Goal: Connect with others: Connect with other users

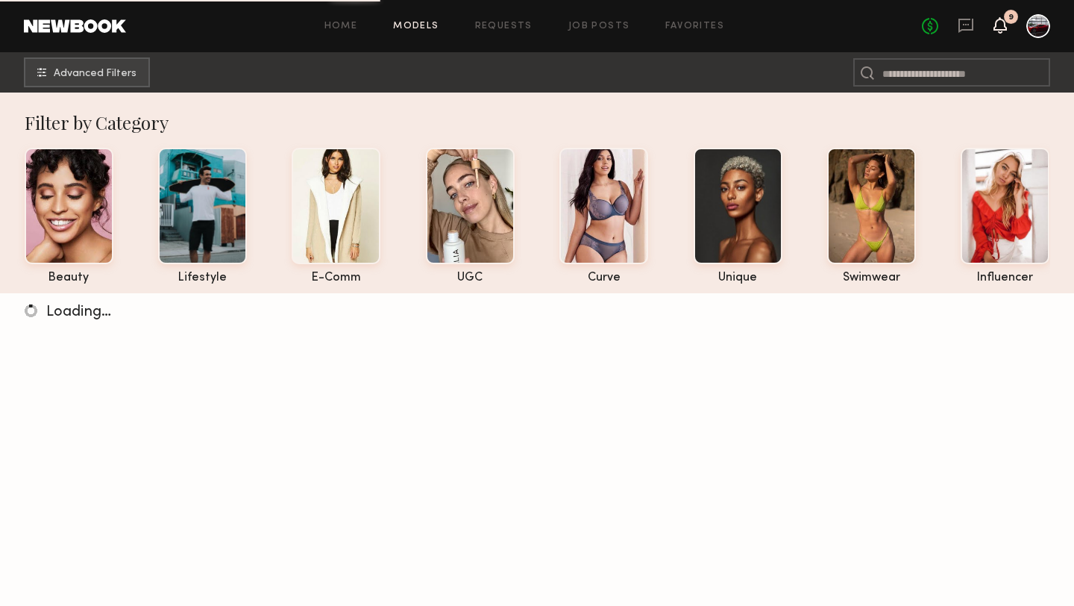
click at [999, 22] on icon at bounding box center [1000, 24] width 12 height 10
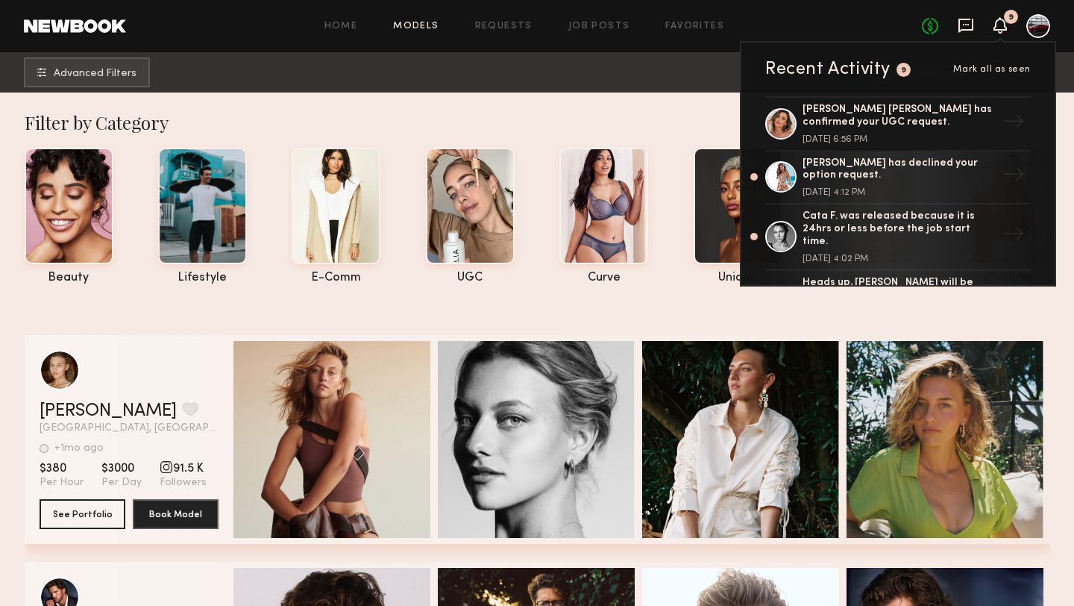
click at [964, 22] on icon at bounding box center [966, 25] width 16 height 16
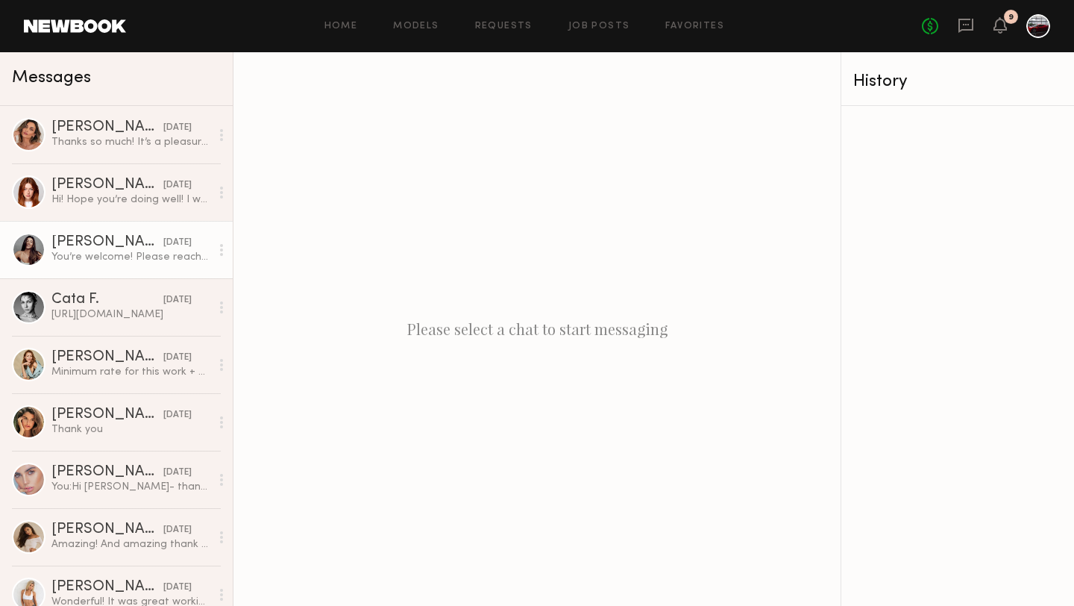
click at [99, 242] on div "Elke K." at bounding box center [107, 242] width 112 height 15
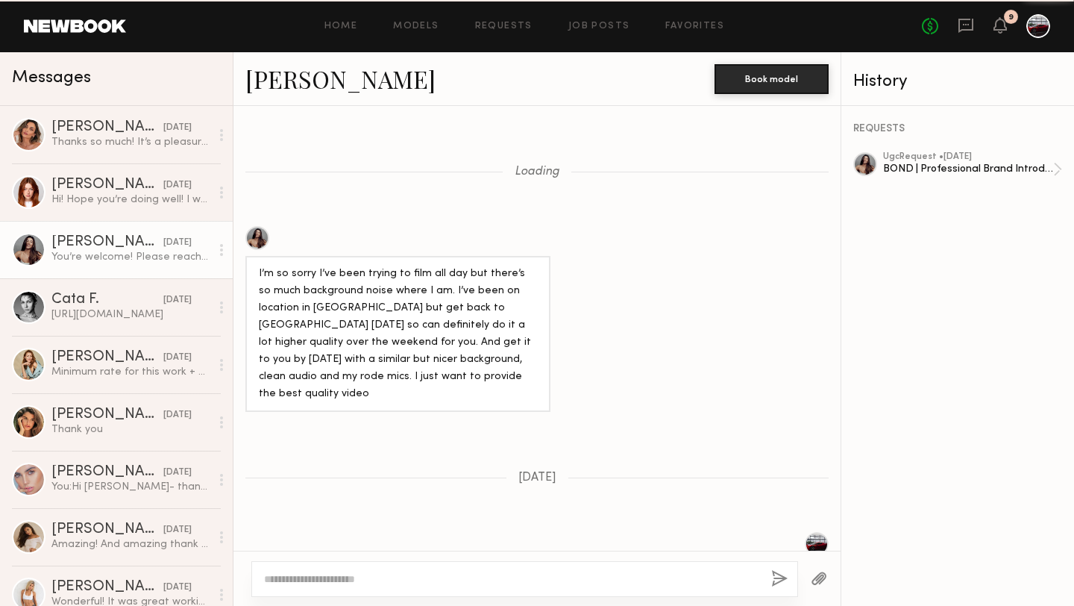
scroll to position [746, 0]
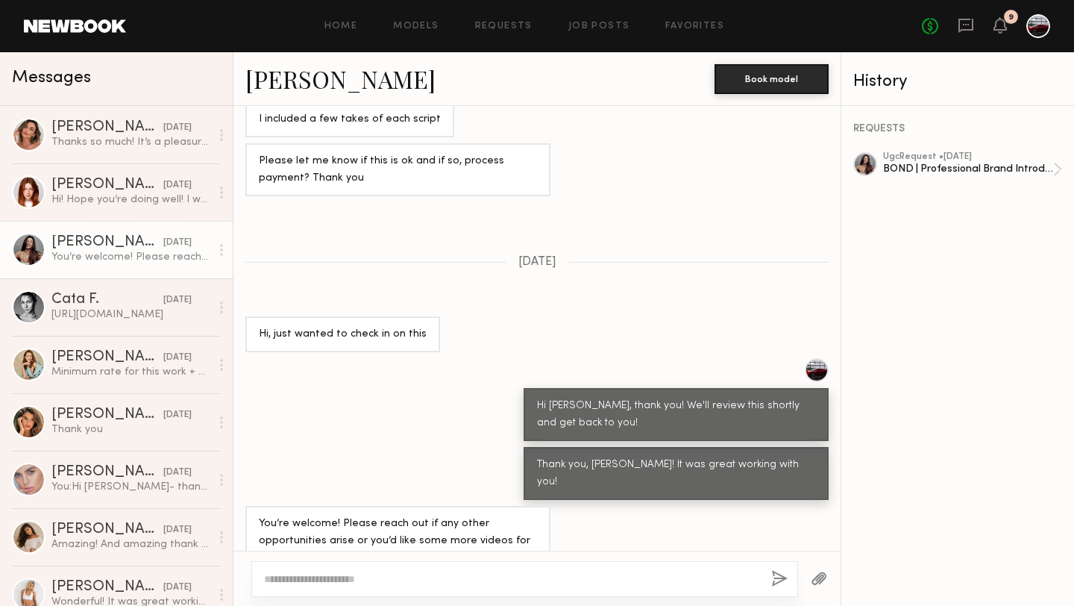
click at [286, 73] on link "Elke K." at bounding box center [340, 79] width 190 height 32
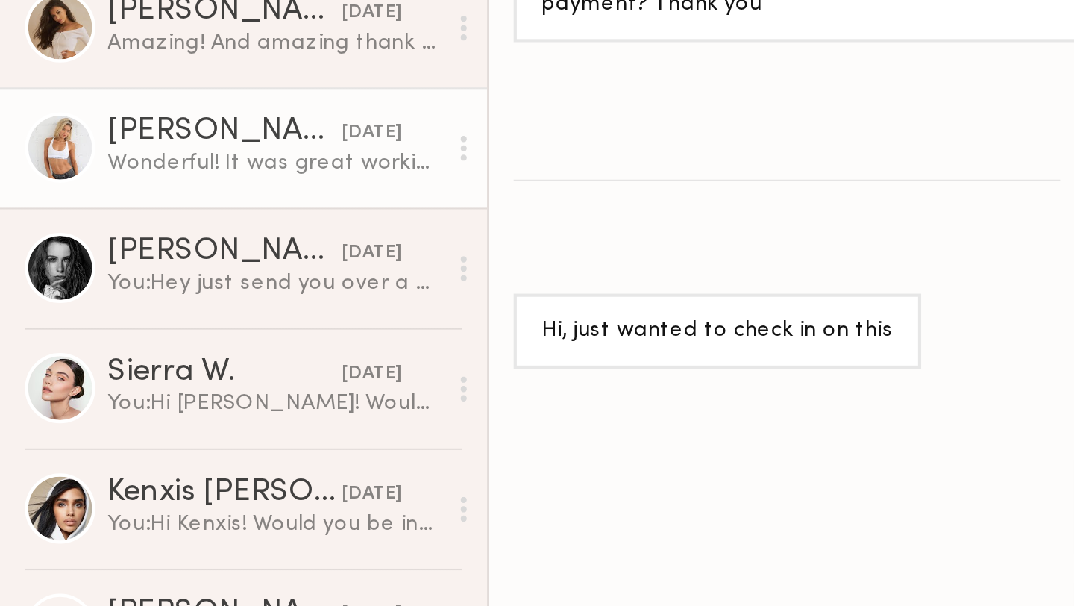
scroll to position [534, 0]
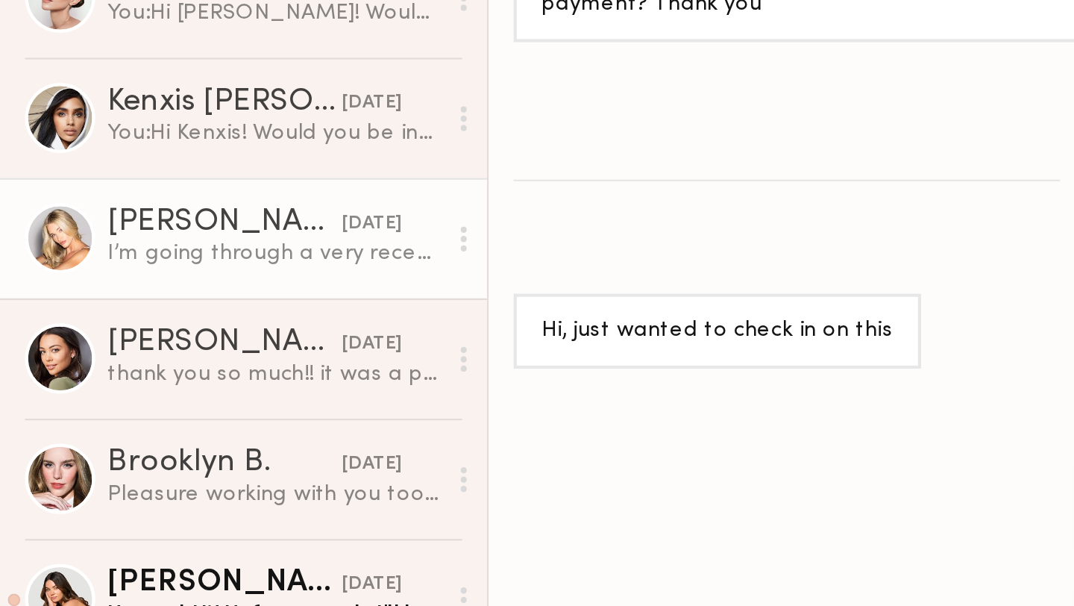
click at [126, 284] on div "Sam F." at bounding box center [107, 282] width 112 height 15
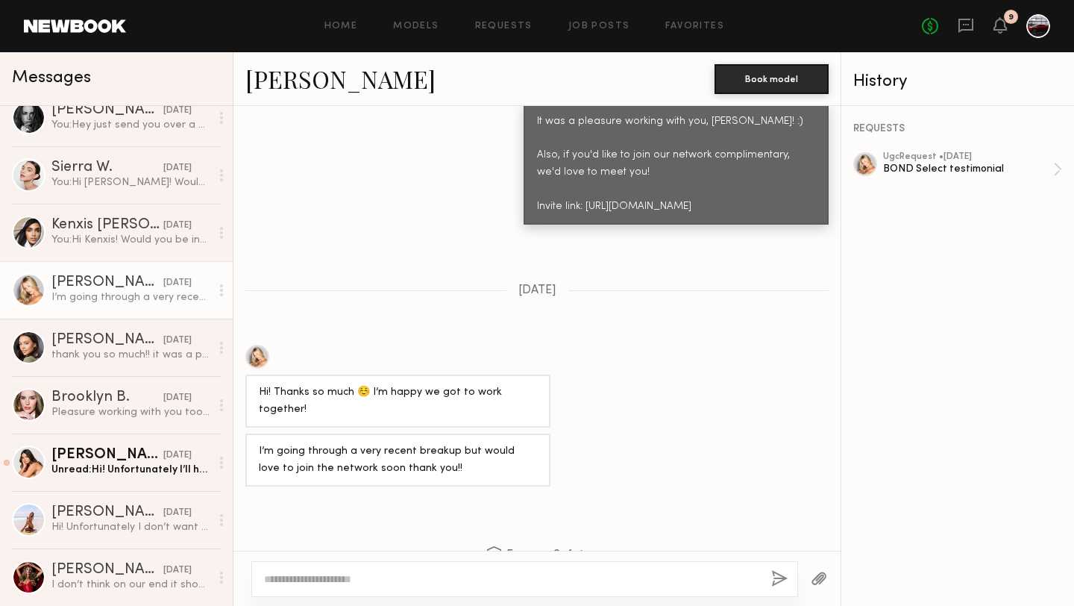
click at [276, 81] on link "Sam F." at bounding box center [340, 79] width 190 height 32
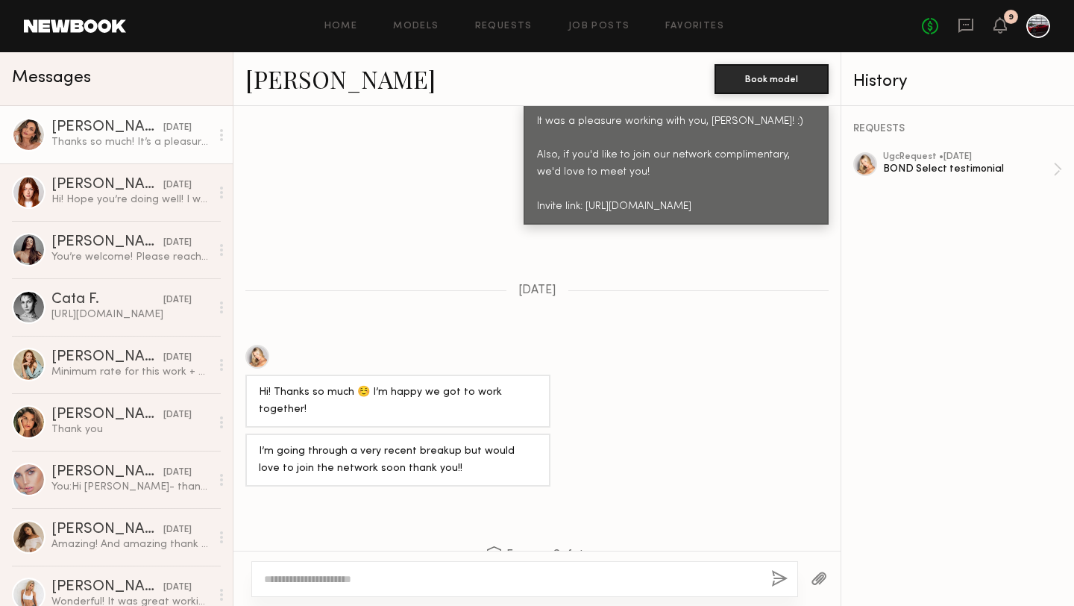
click at [99, 119] on link "Kacie Nicole M. 09/01/2025 Thanks so much! It’s a pleasure working with you! :)" at bounding box center [116, 134] width 233 height 57
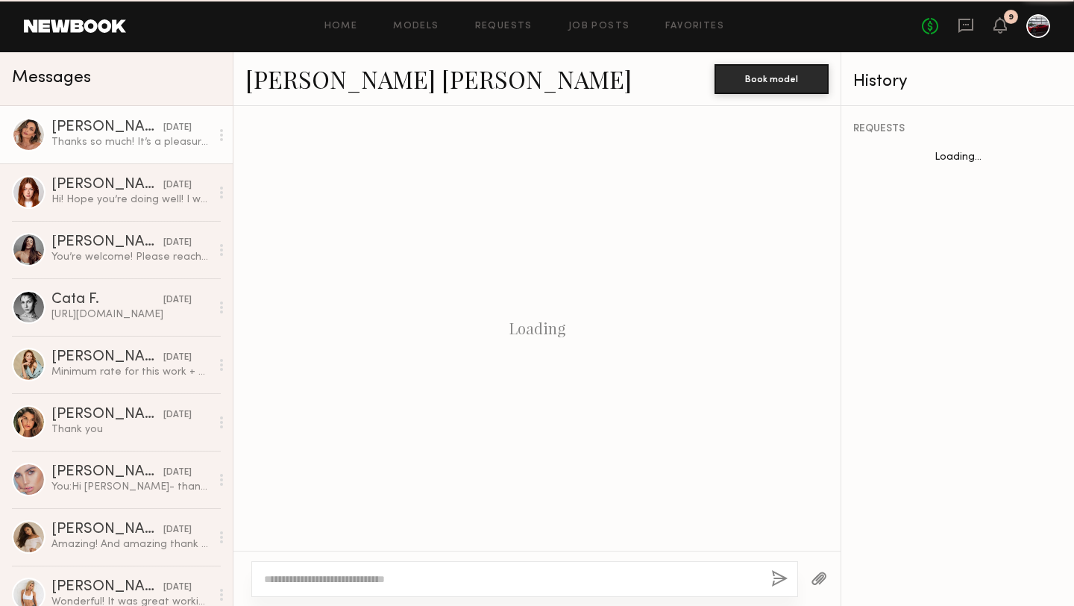
scroll to position [808, 0]
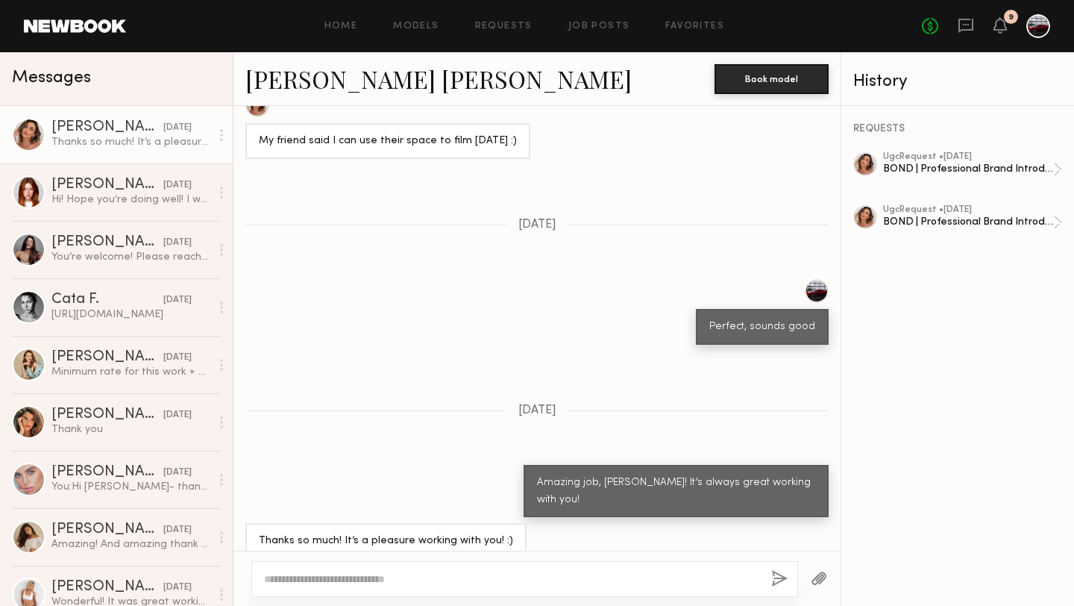
click at [304, 78] on link "Kacie Nicole M." at bounding box center [438, 79] width 386 height 32
click at [299, 73] on link "Kacie Nicole M." at bounding box center [438, 79] width 386 height 32
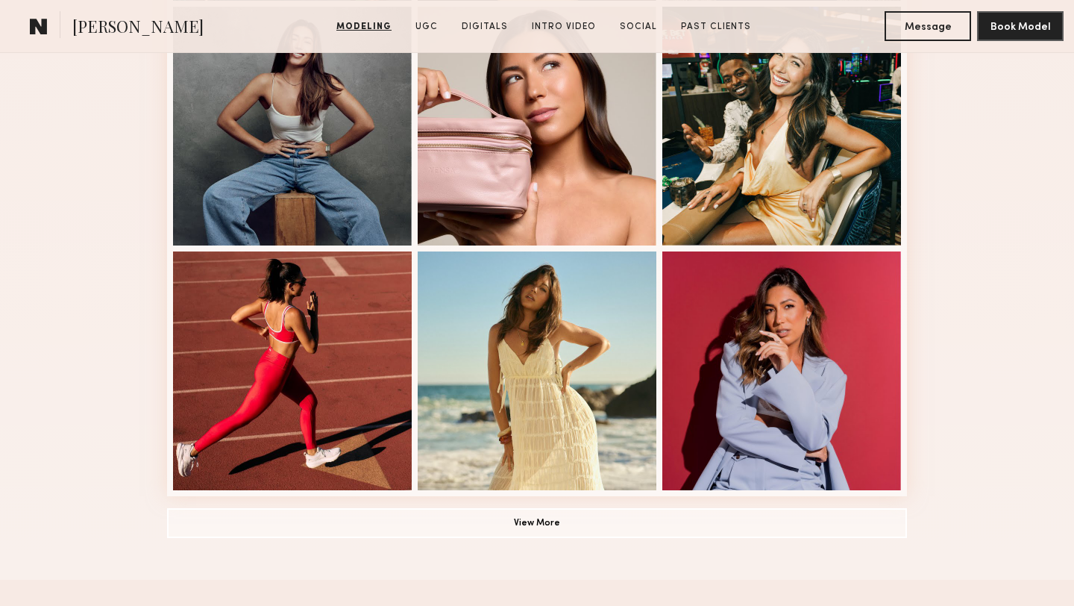
scroll to position [989, 0]
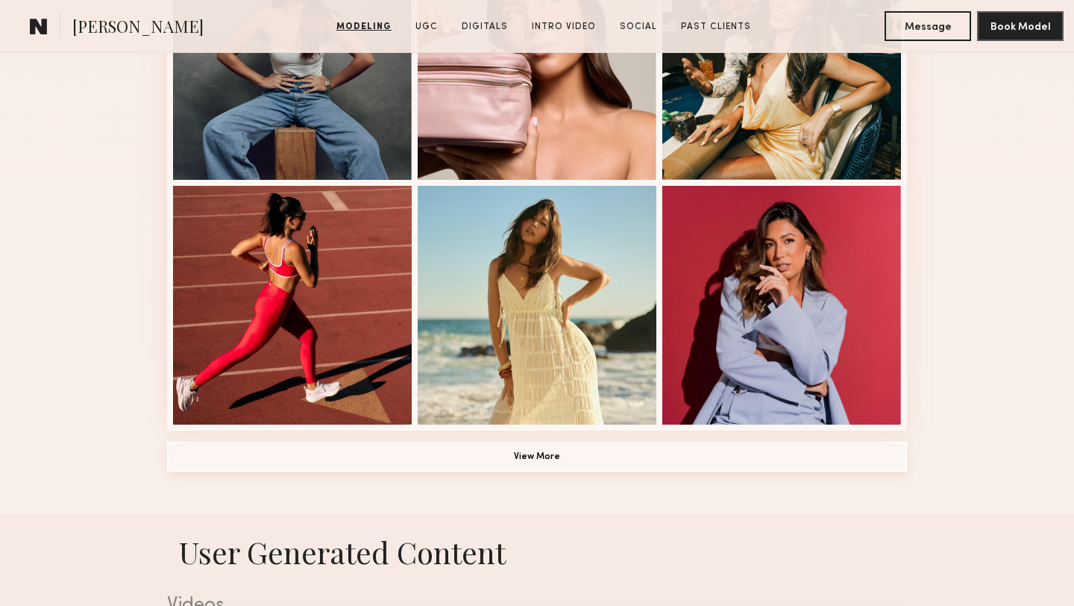
click at [492, 452] on button "View More" at bounding box center [537, 457] width 740 height 30
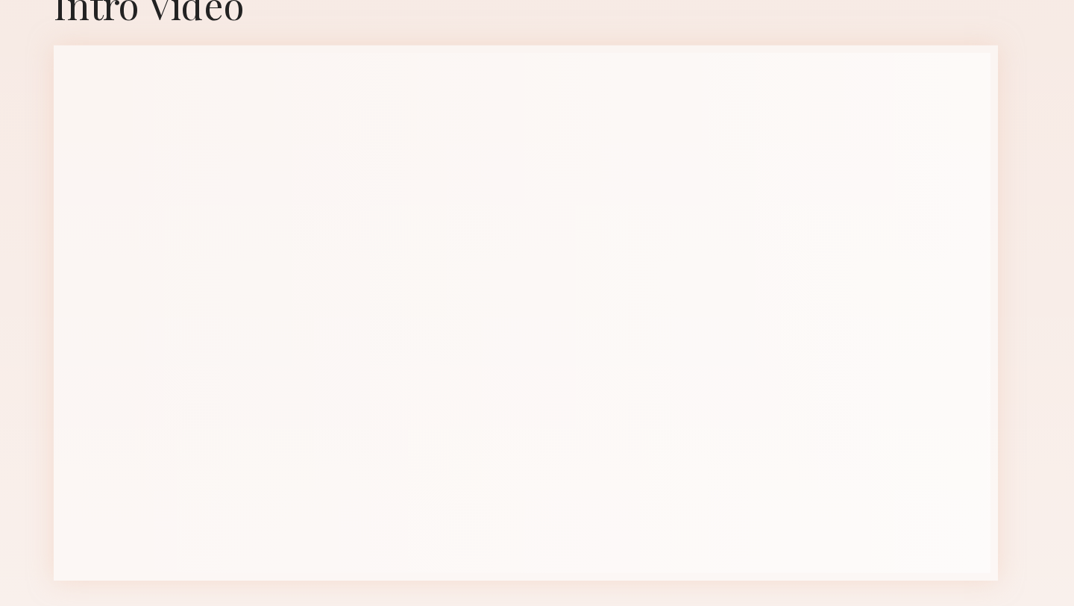
scroll to position [5199, 0]
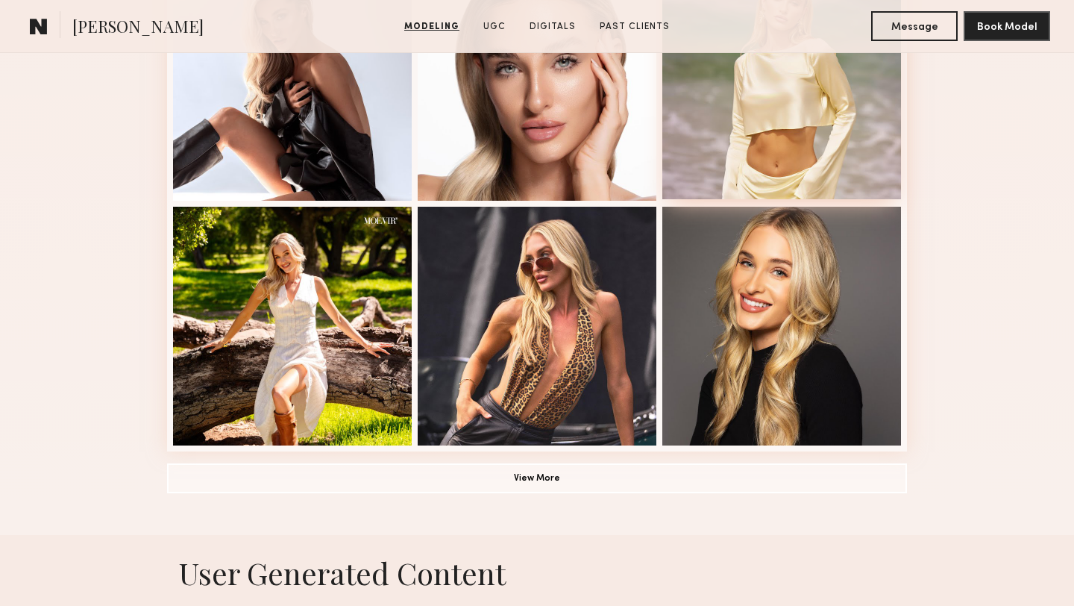
scroll to position [1062, 0]
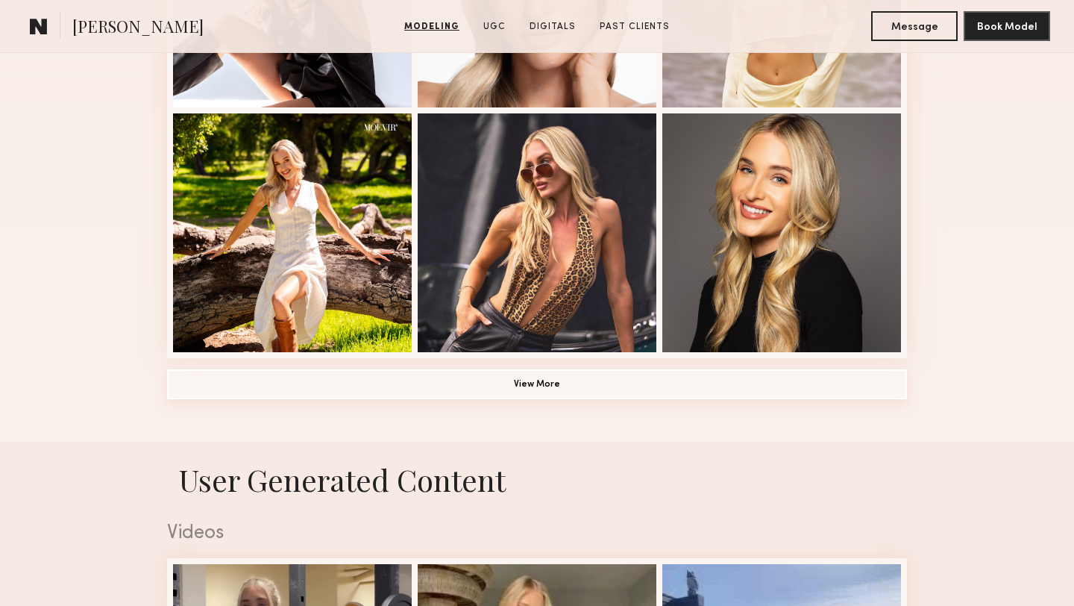
click at [591, 385] on button "View More" at bounding box center [537, 384] width 740 height 30
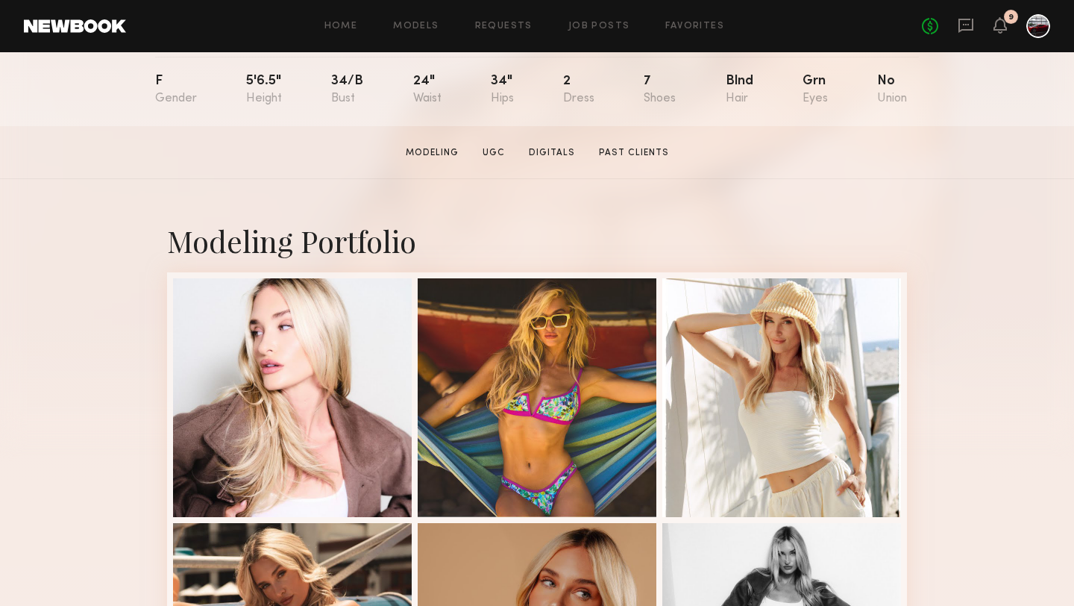
scroll to position [298, 0]
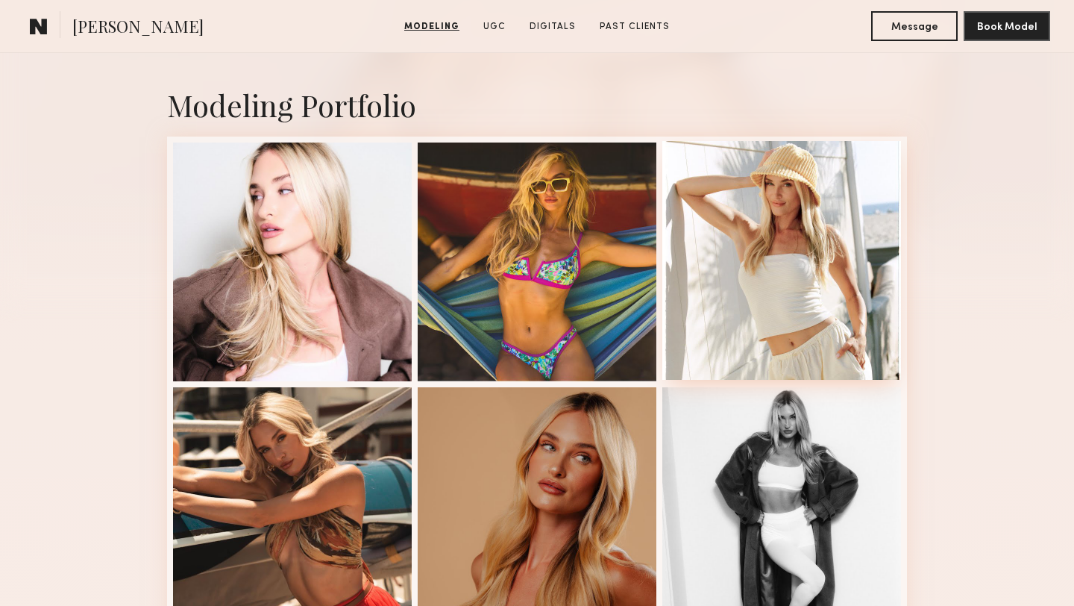
click at [772, 224] on div at bounding box center [781, 260] width 239 height 239
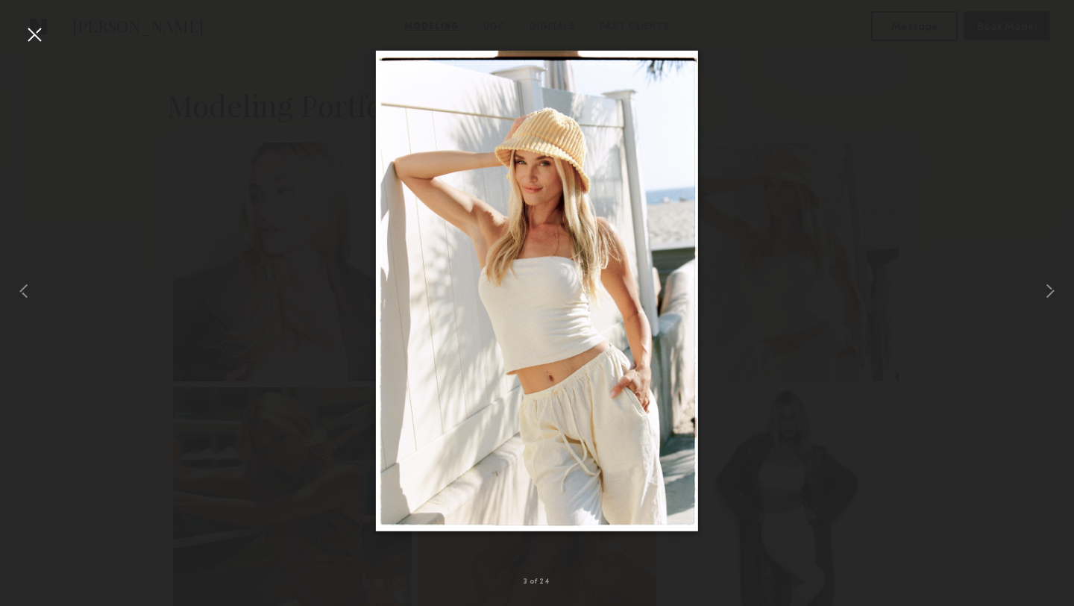
click at [35, 43] on div at bounding box center [34, 34] width 24 height 24
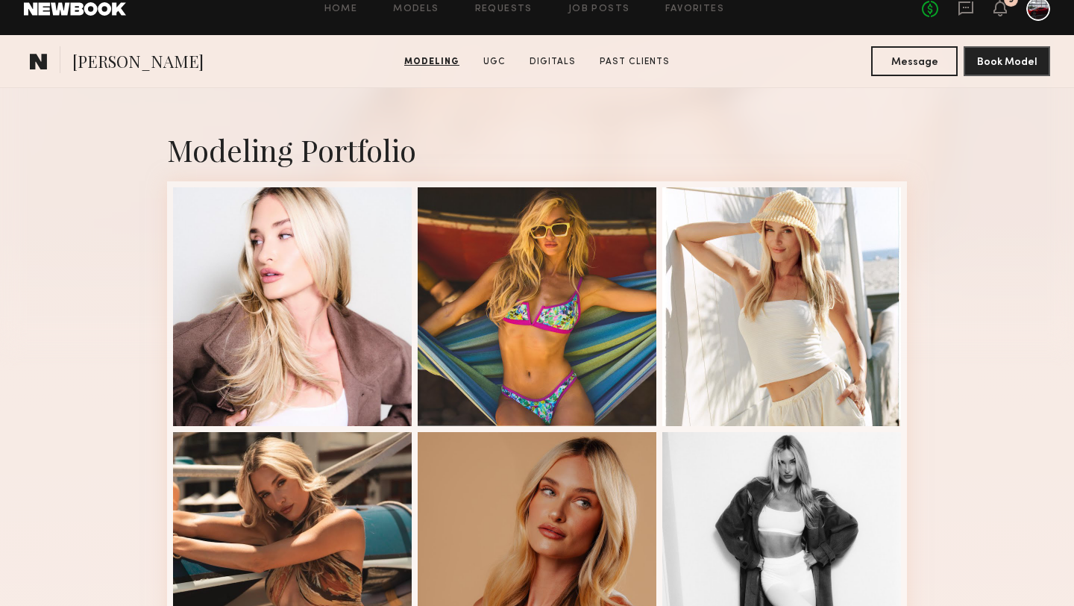
scroll to position [0, 0]
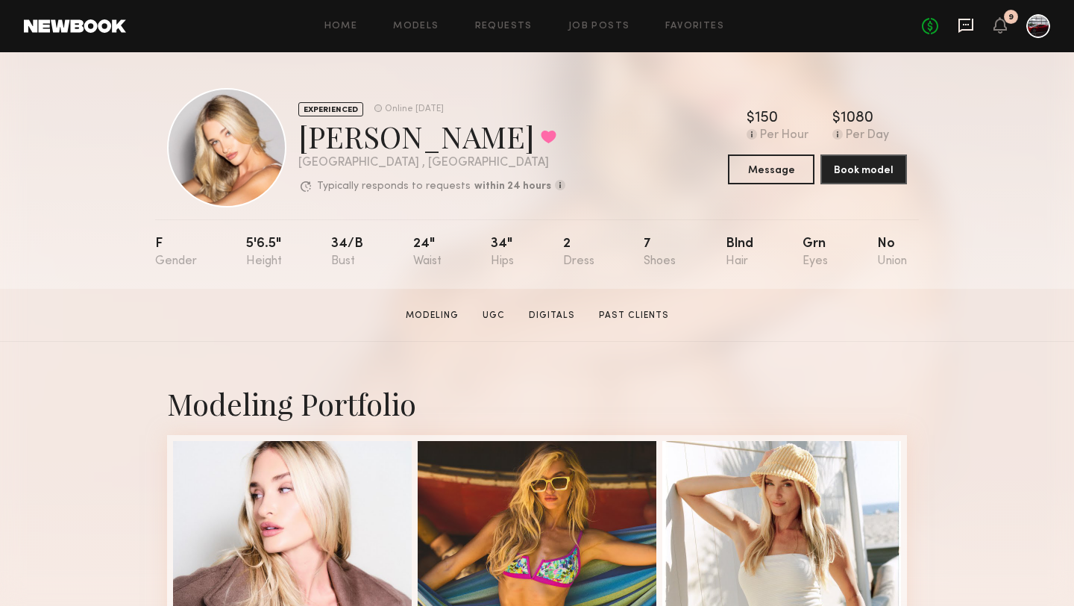
click at [968, 24] on icon at bounding box center [966, 24] width 6 height 1
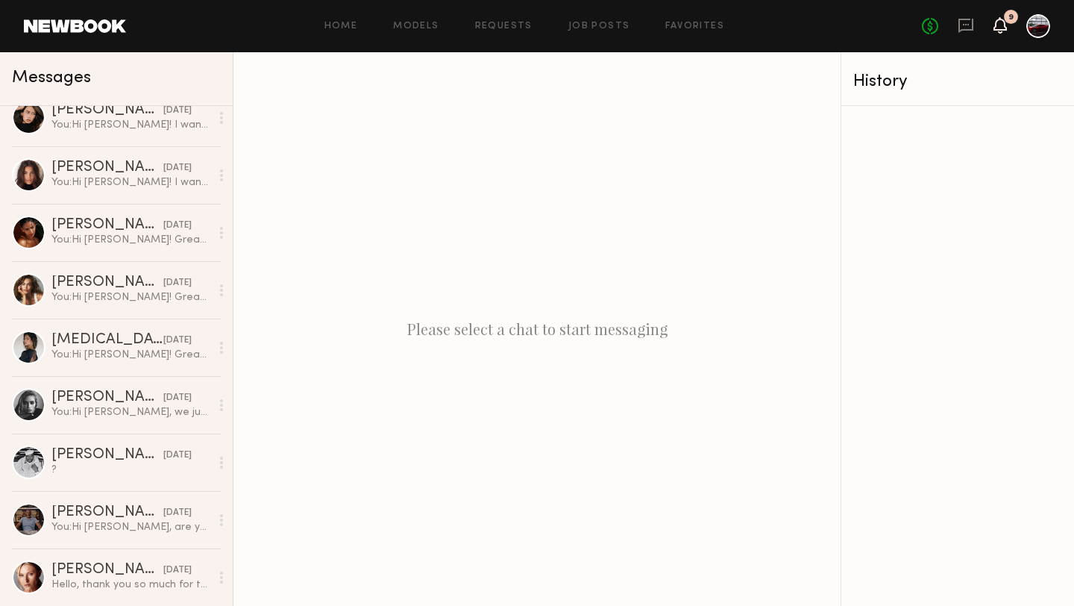
click at [997, 26] on icon at bounding box center [1000, 24] width 12 height 10
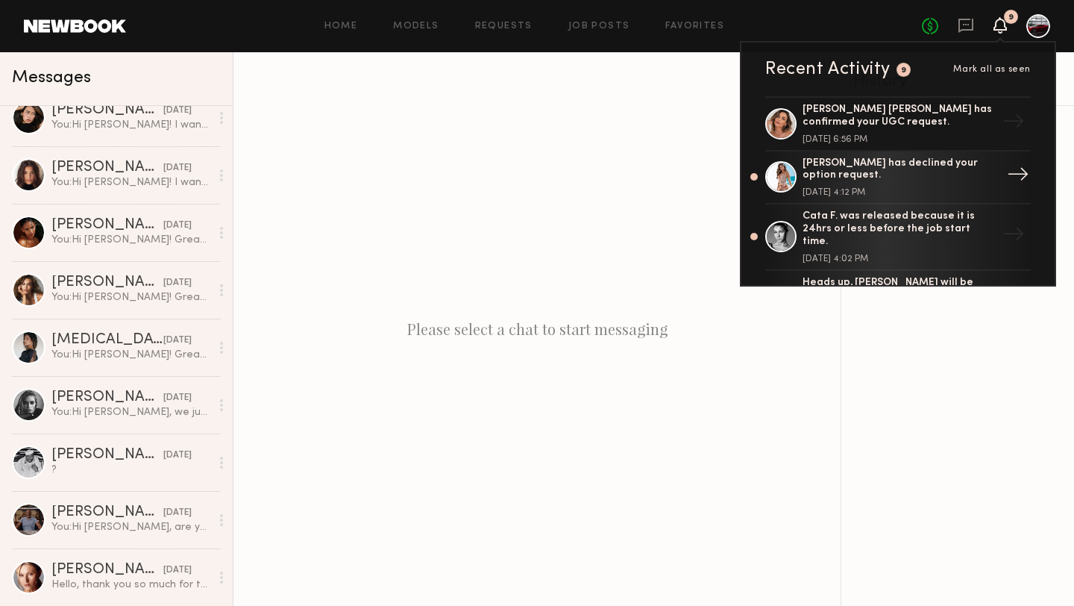
click at [998, 167] on link "Amanda S. has declined your option request. August 08, 2025 @ 4:12 PM →" at bounding box center [898, 178] width 266 height 54
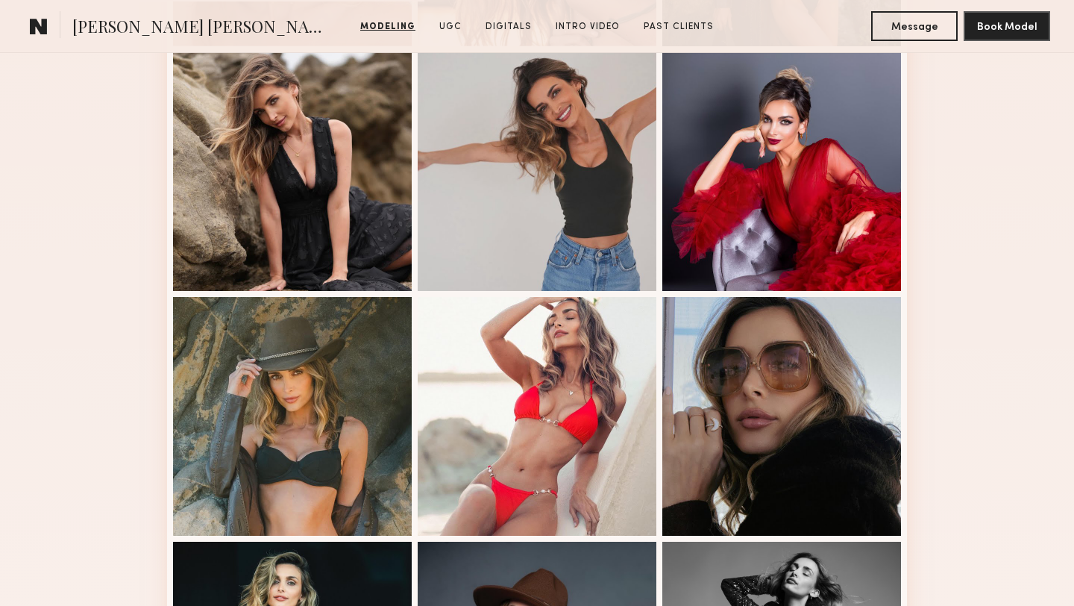
scroll to position [984, 0]
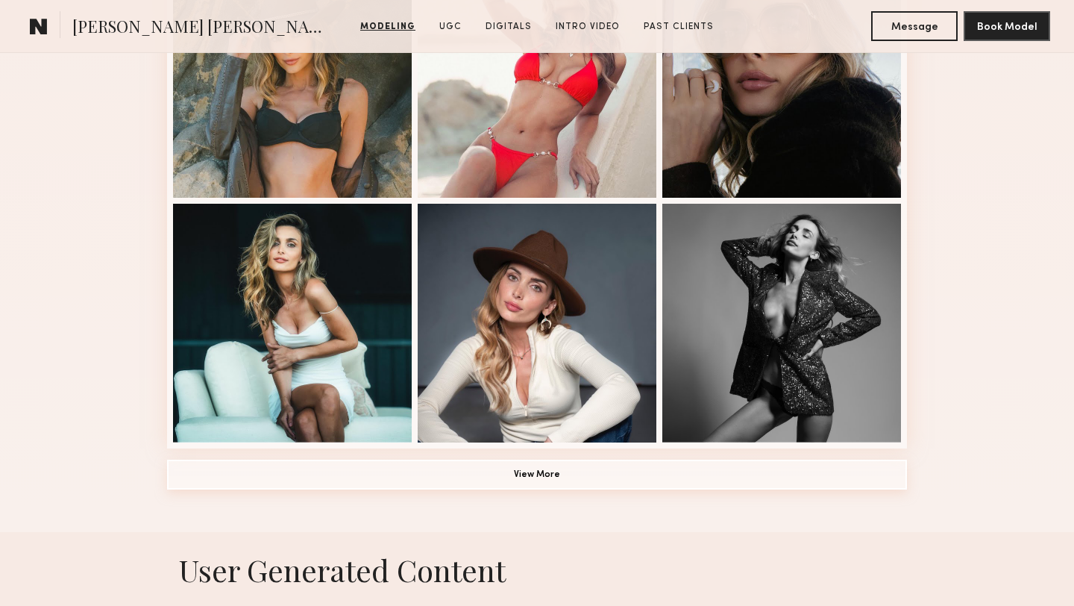
click at [520, 460] on button "View More" at bounding box center [537, 475] width 740 height 30
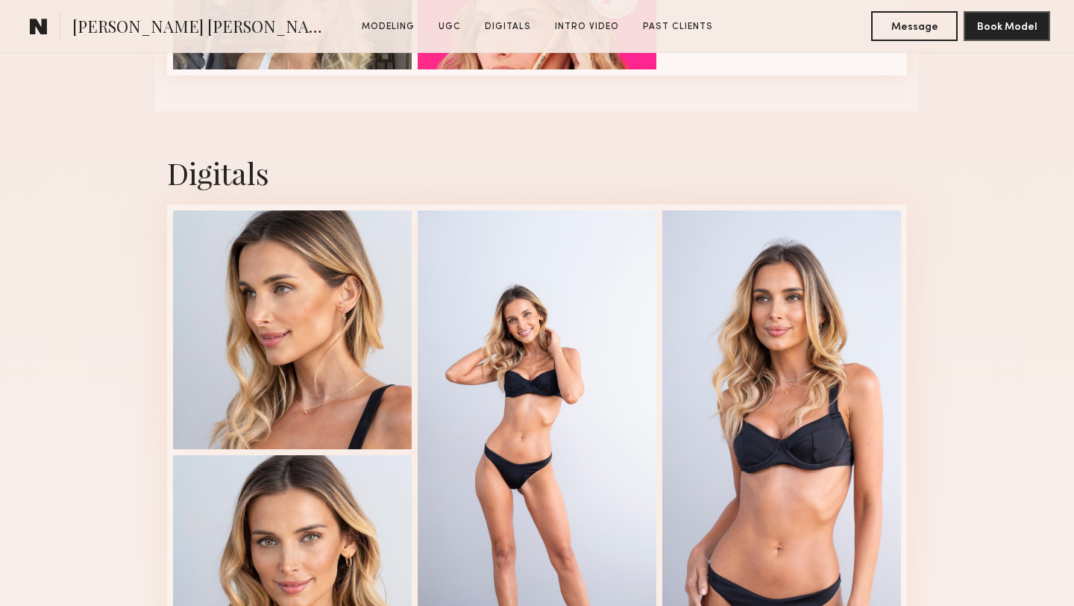
scroll to position [3050, 0]
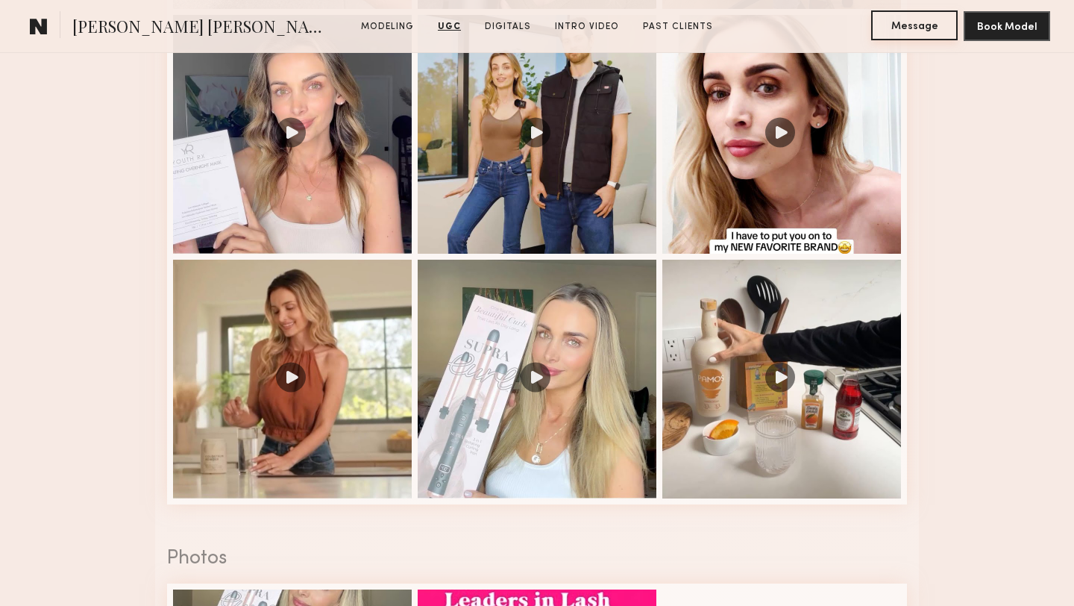
click at [897, 29] on button "Message" at bounding box center [914, 25] width 87 height 30
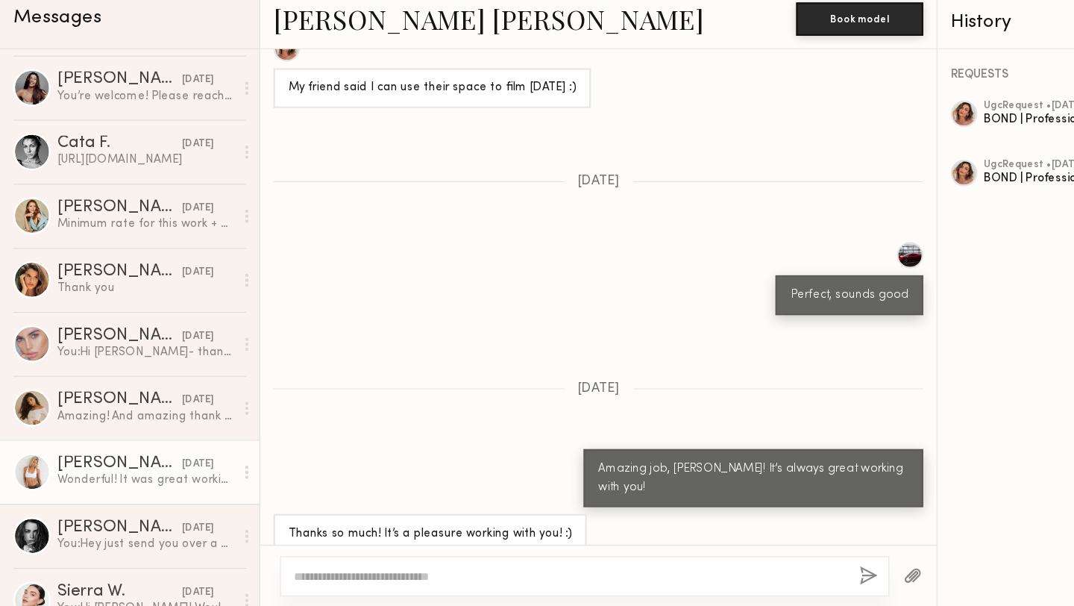
click at [88, 473] on div "[PERSON_NAME]" at bounding box center [107, 478] width 112 height 15
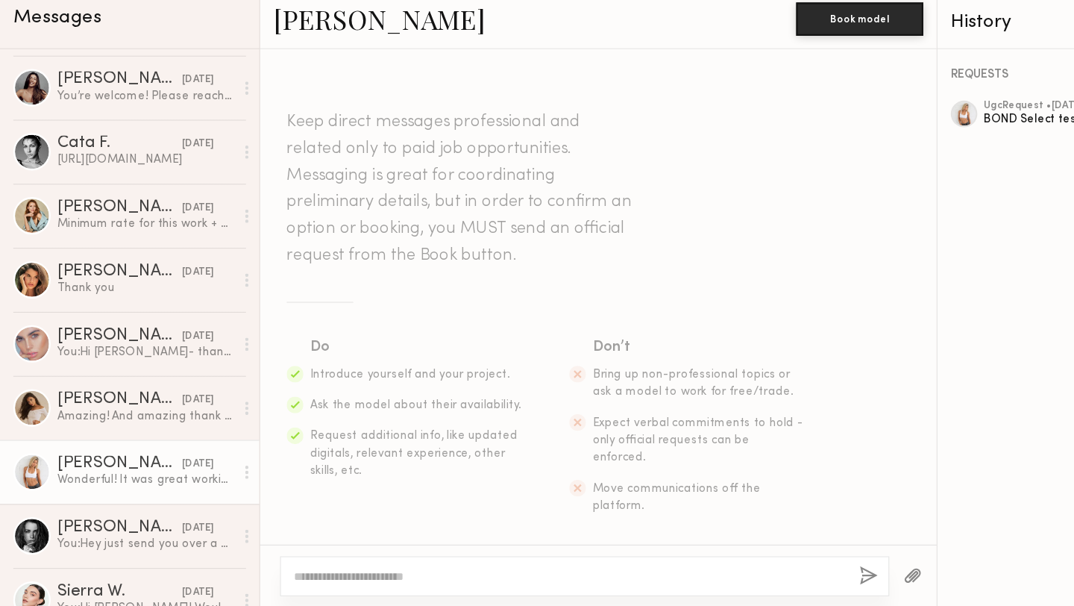
scroll to position [1302, 0]
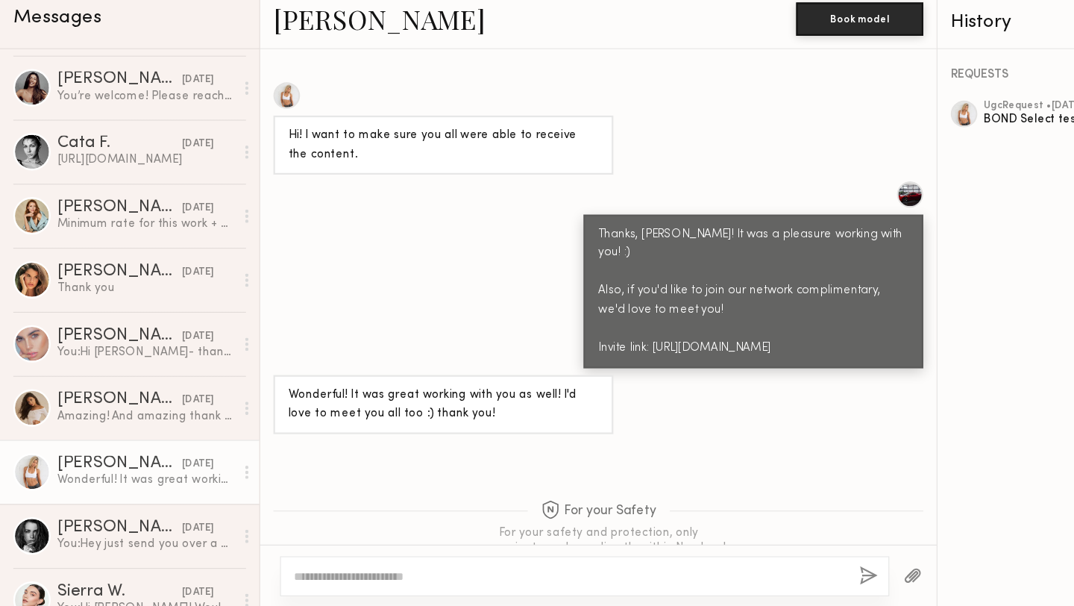
click at [301, 77] on link "[PERSON_NAME]" at bounding box center [340, 79] width 190 height 32
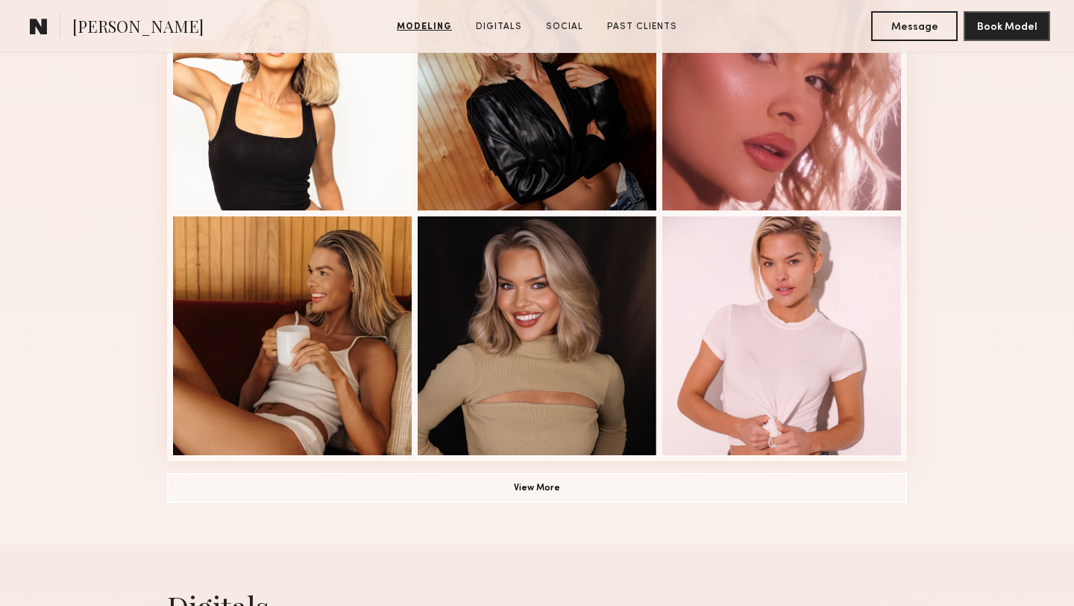
scroll to position [1068, 0]
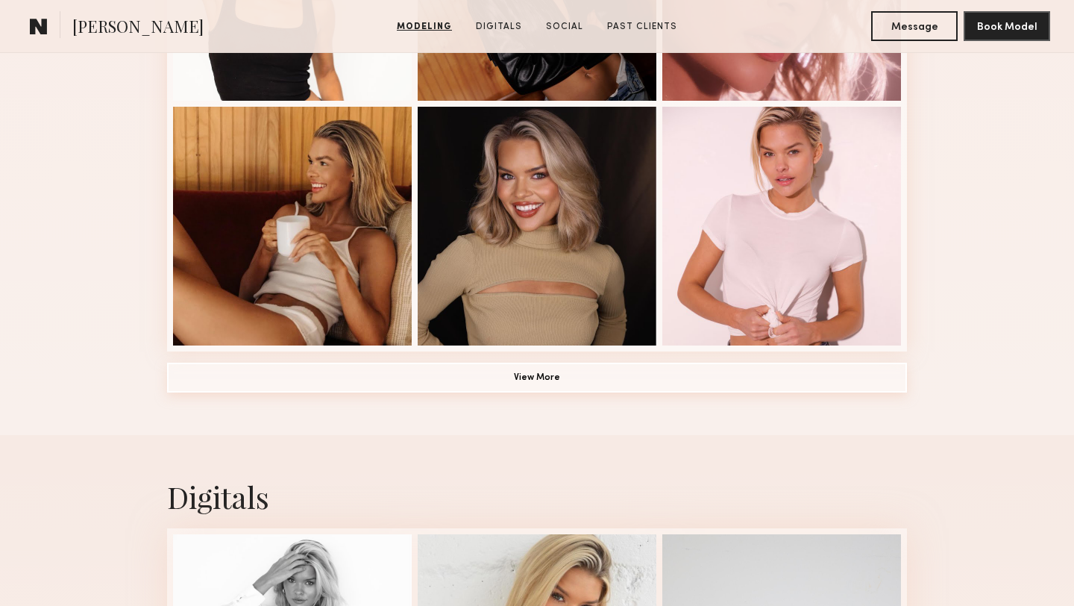
click at [525, 381] on button "View More" at bounding box center [537, 378] width 740 height 30
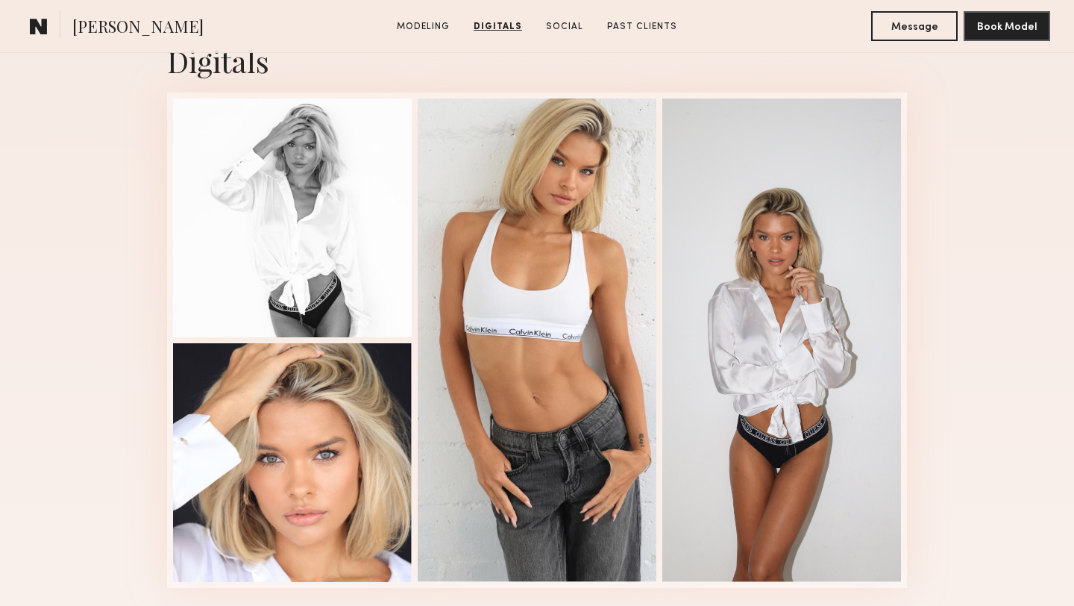
scroll to position [2551, 0]
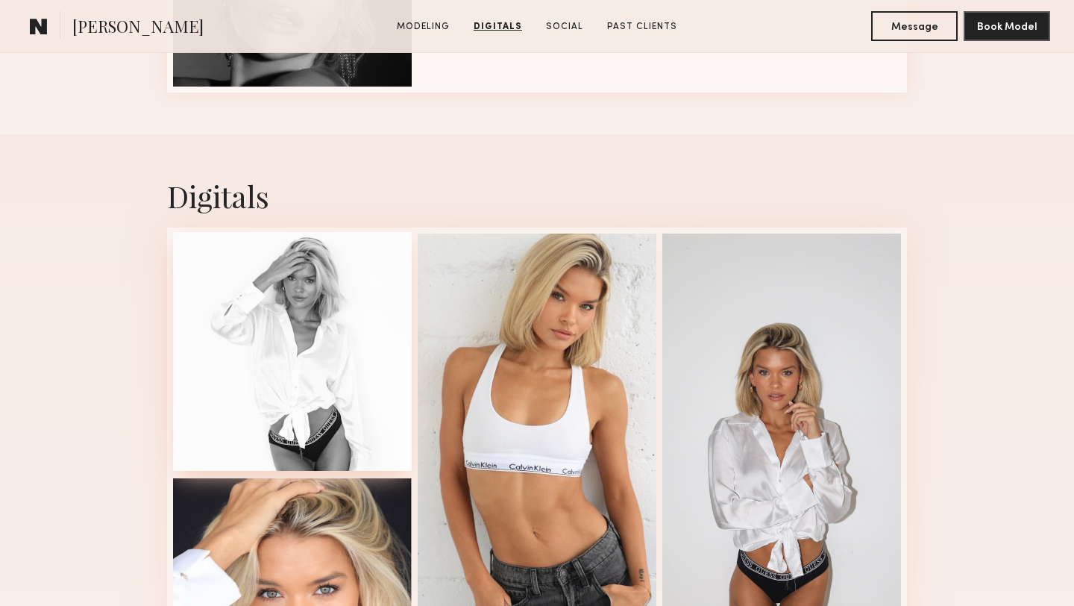
click at [309, 289] on div at bounding box center [292, 351] width 239 height 239
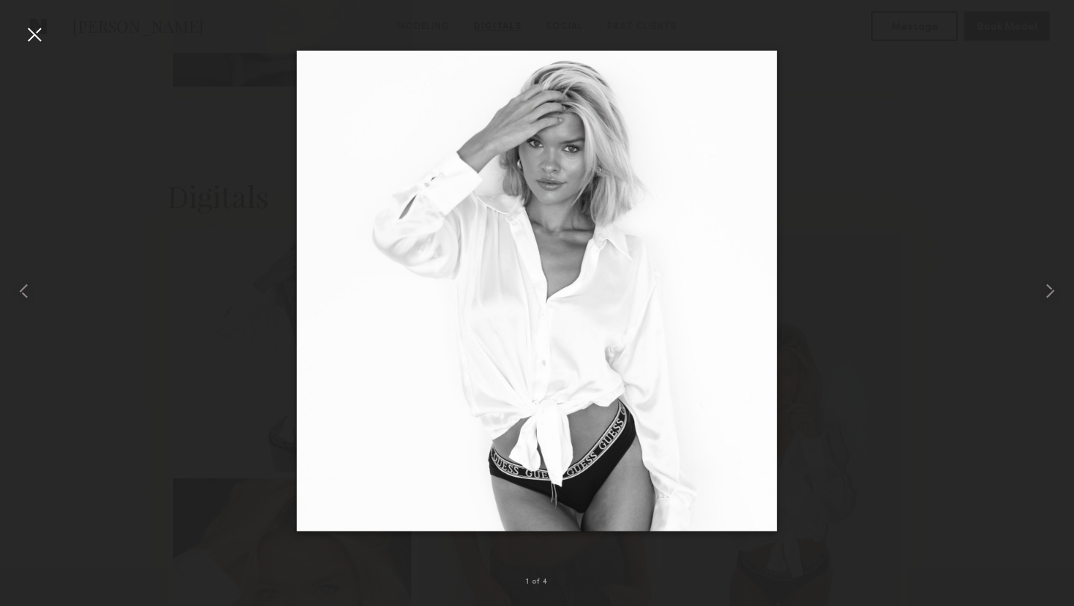
click at [899, 413] on div at bounding box center [537, 291] width 1074 height 534
click at [28, 40] on div at bounding box center [34, 34] width 24 height 24
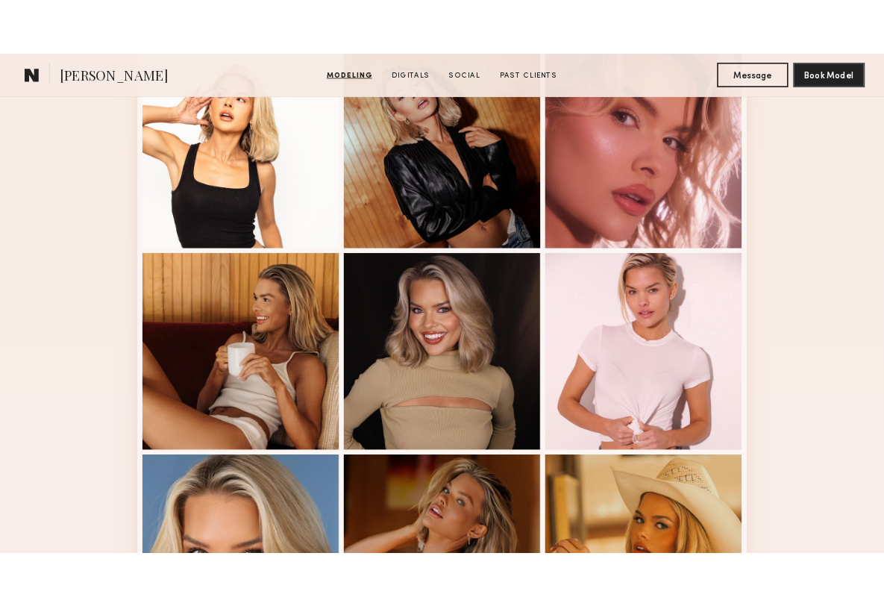
scroll to position [919, 0]
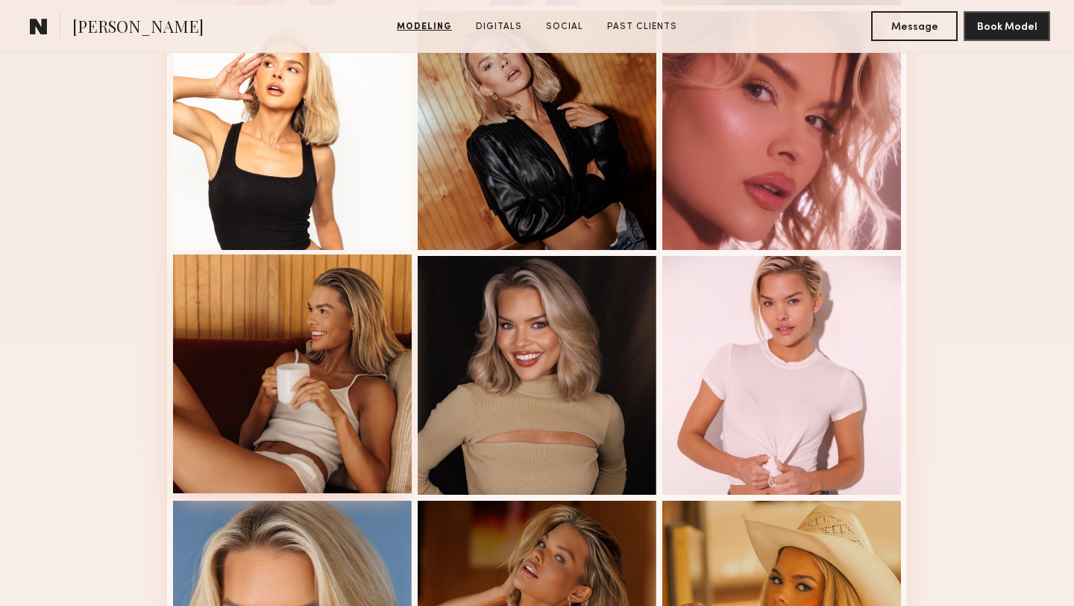
click at [298, 336] on div at bounding box center [292, 373] width 239 height 239
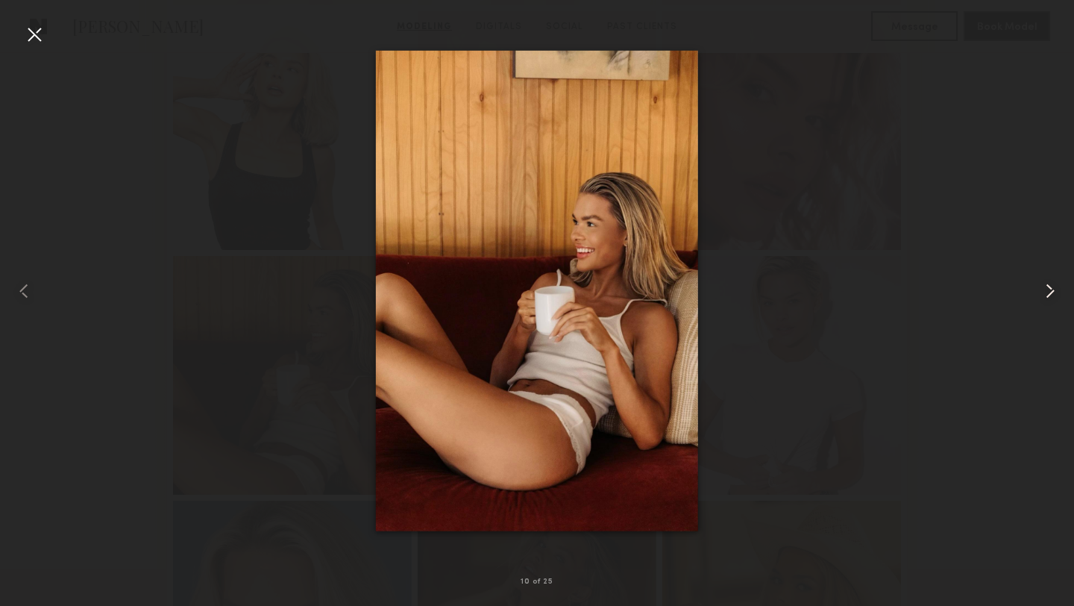
click at [1054, 292] on common-icon at bounding box center [1051, 291] width 24 height 24
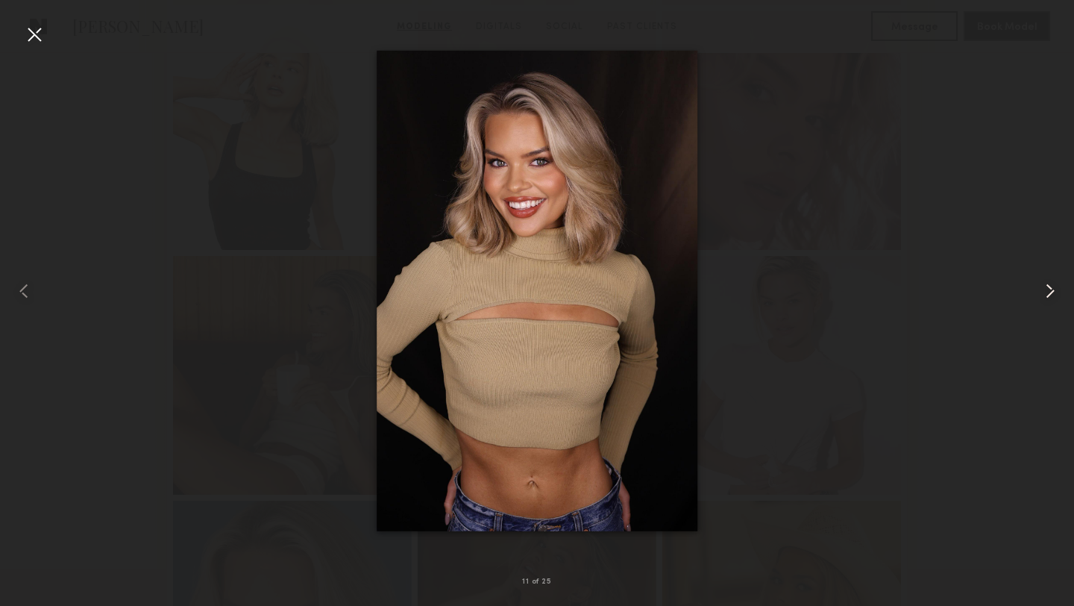
click at [1054, 292] on common-icon at bounding box center [1051, 291] width 24 height 24
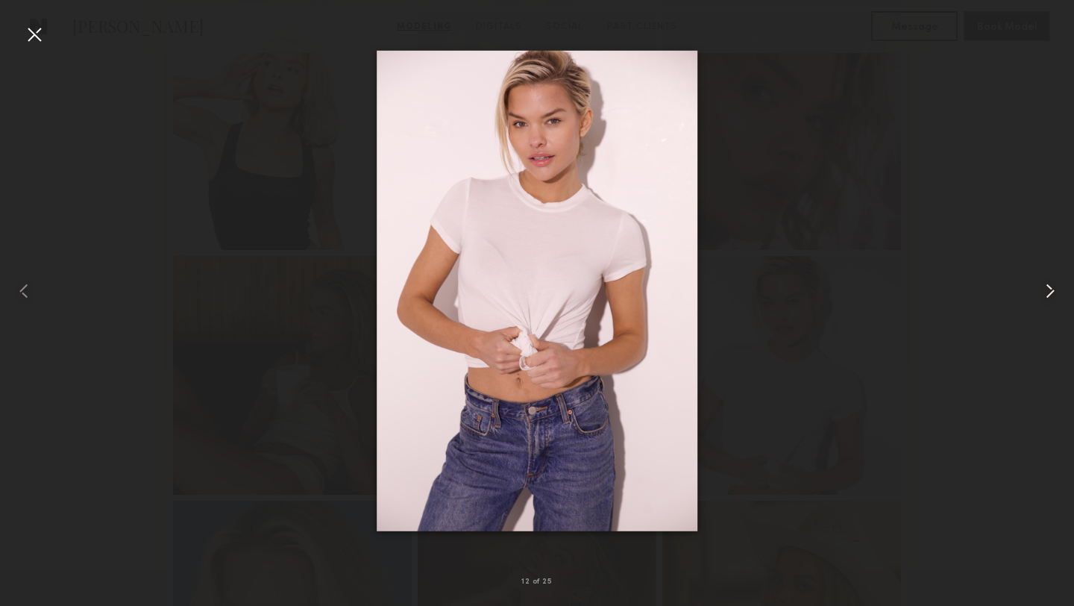
click at [1054, 292] on common-icon at bounding box center [1051, 291] width 24 height 24
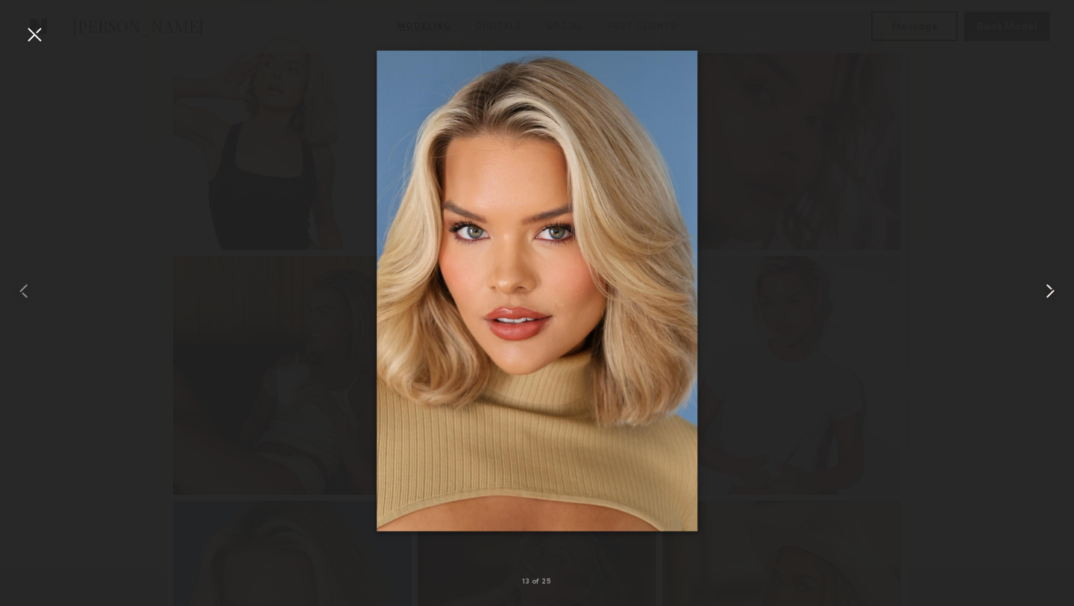
click at [1054, 292] on common-icon at bounding box center [1051, 291] width 24 height 24
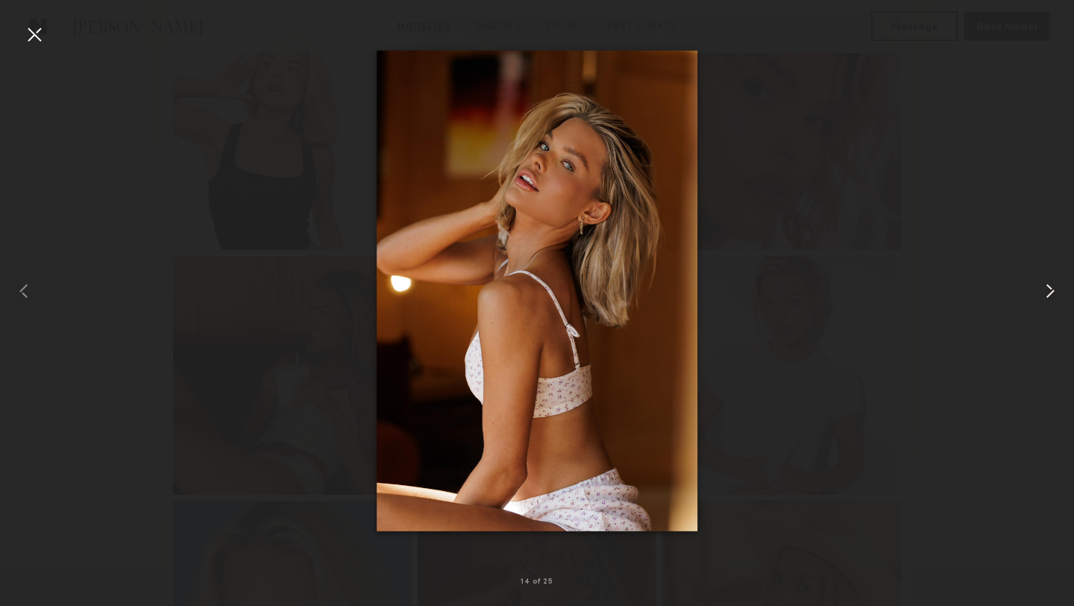
click at [1054, 292] on common-icon at bounding box center [1051, 291] width 24 height 24
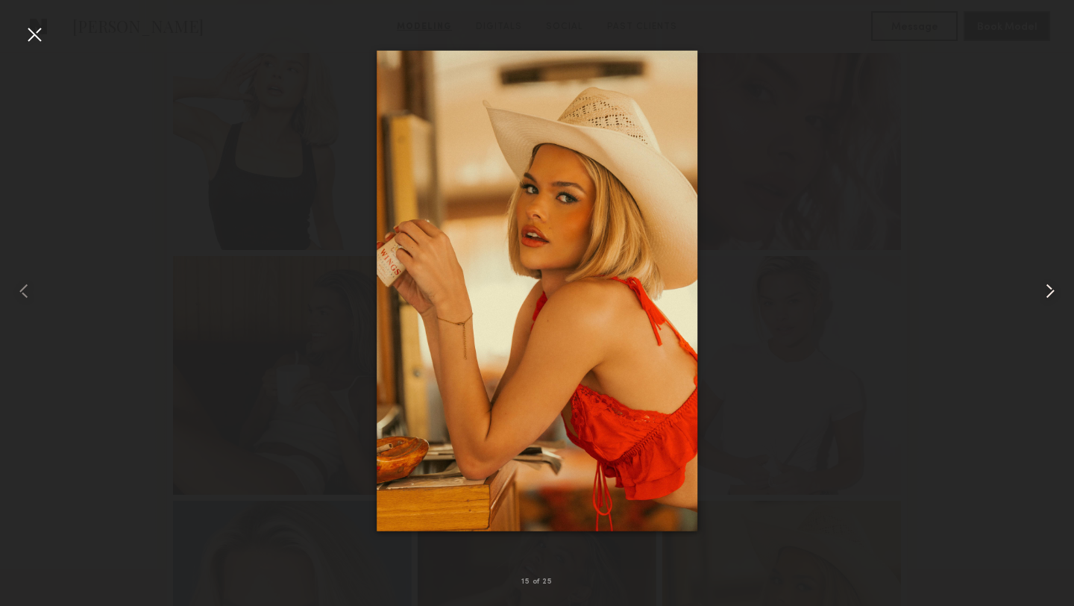
click at [1054, 292] on common-icon at bounding box center [1051, 291] width 24 height 24
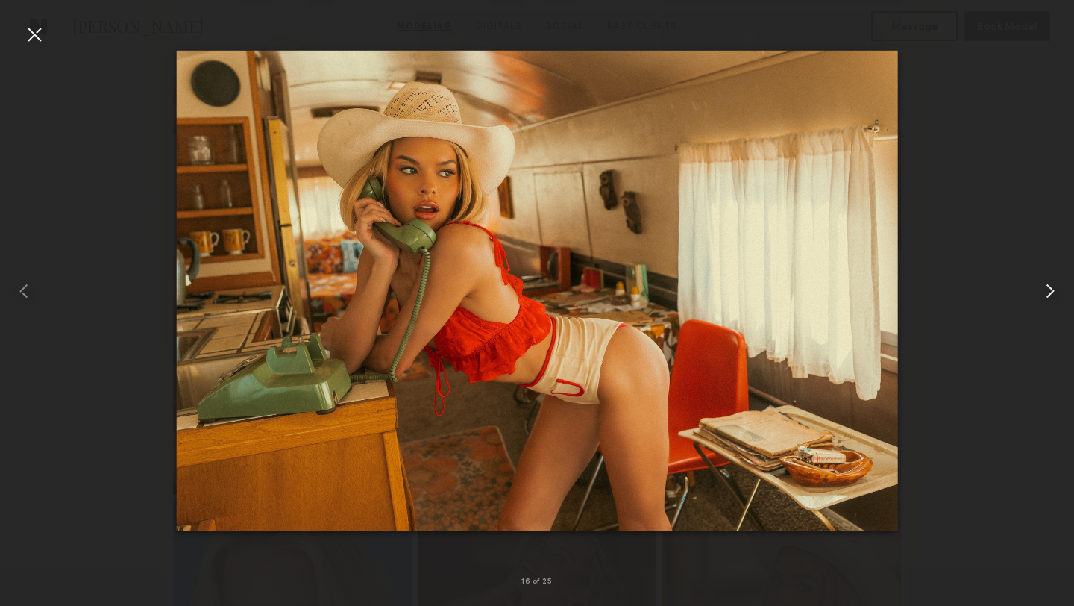
click at [1054, 292] on common-icon at bounding box center [1051, 291] width 24 height 24
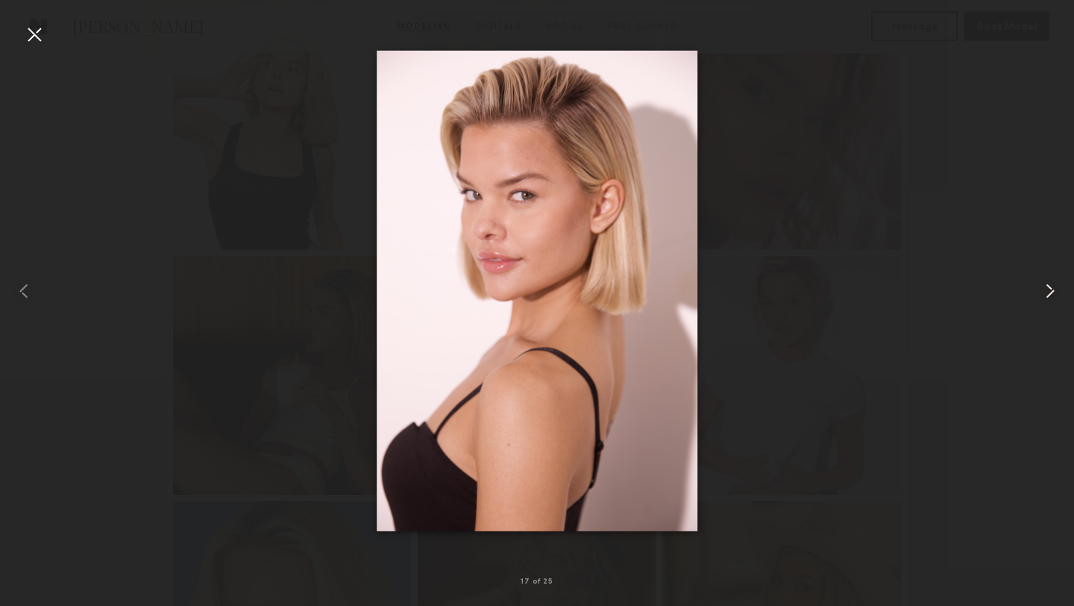
click at [1054, 292] on common-icon at bounding box center [1051, 291] width 24 height 24
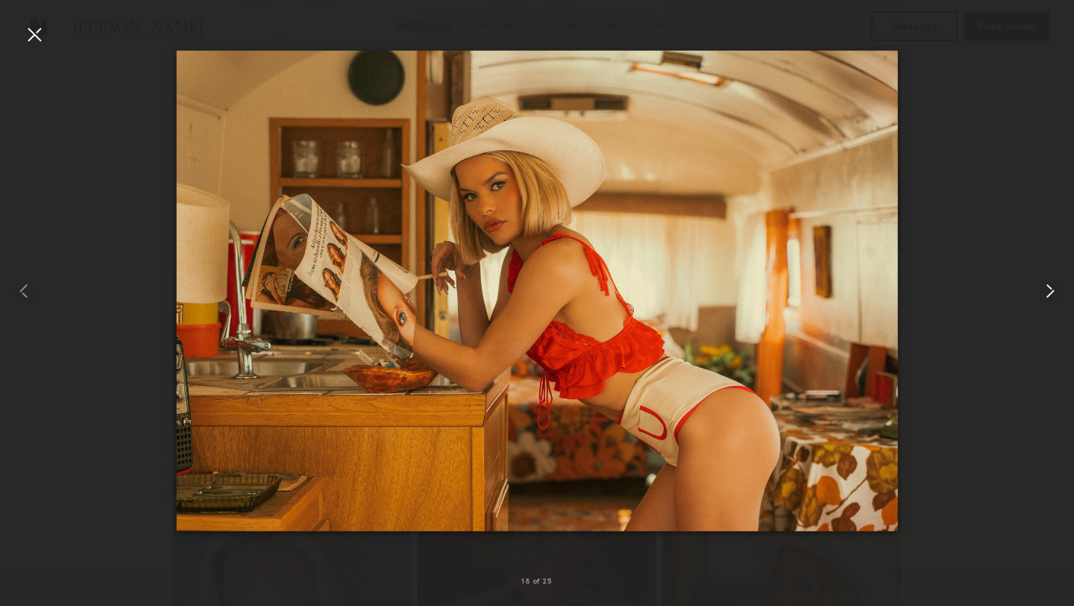
click at [1054, 292] on common-icon at bounding box center [1051, 291] width 24 height 24
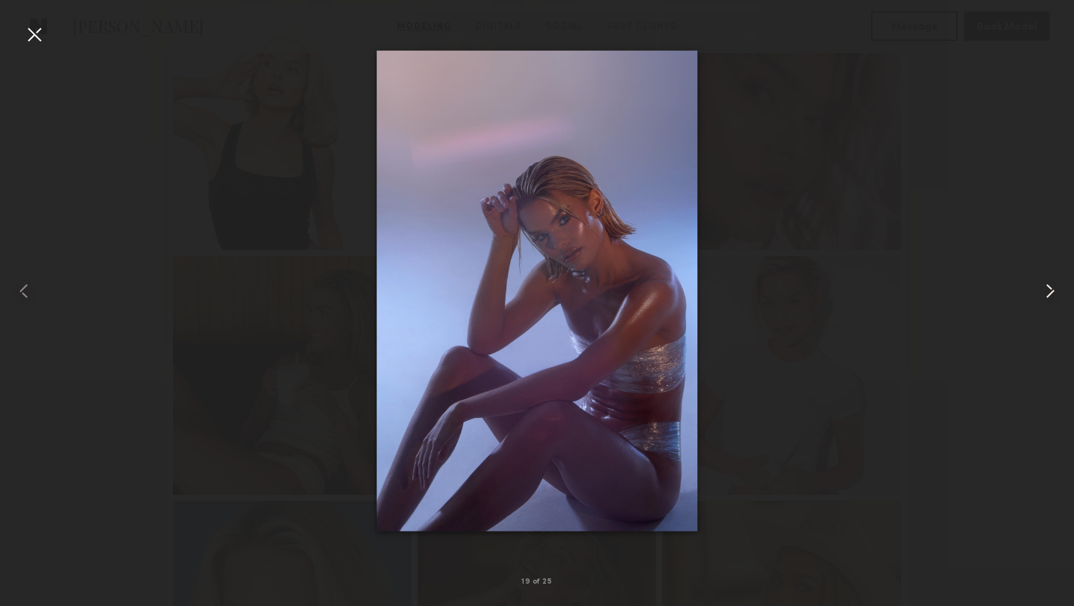
click at [1054, 292] on common-icon at bounding box center [1051, 291] width 24 height 24
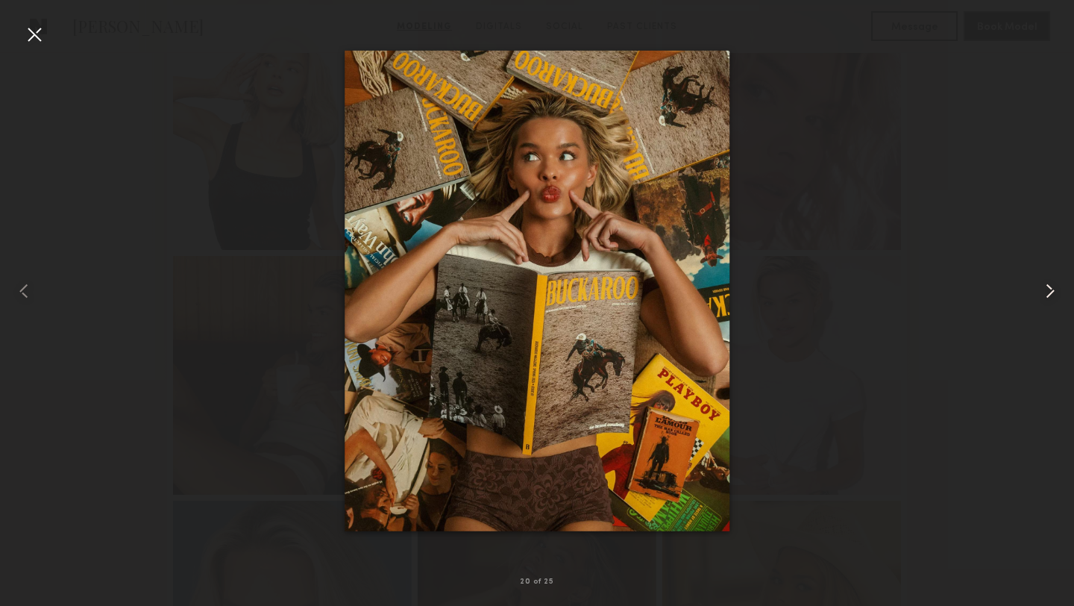
click at [1054, 292] on common-icon at bounding box center [1051, 291] width 24 height 24
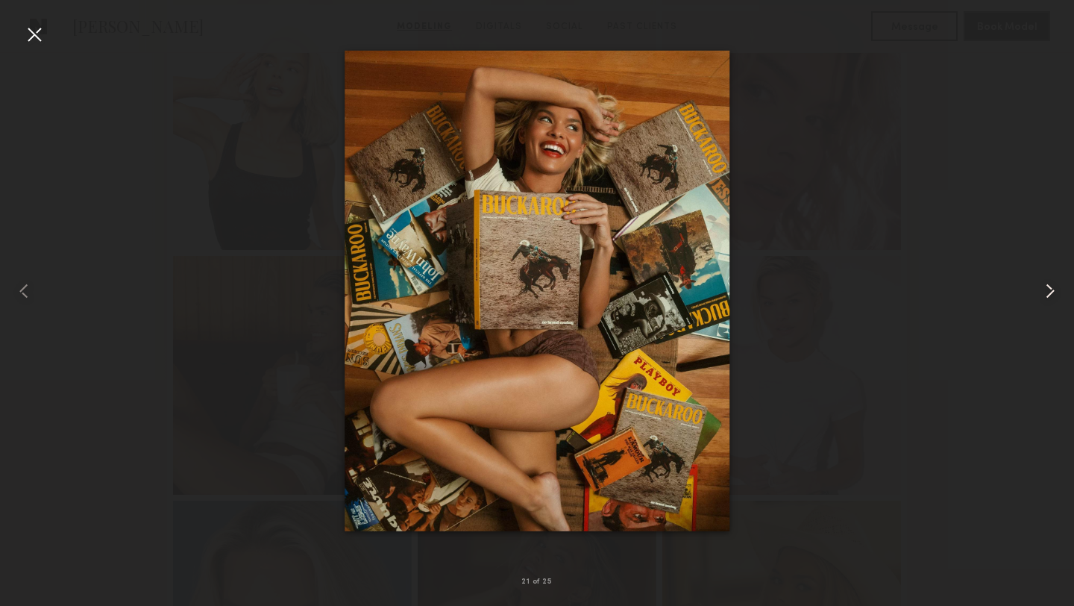
click at [1054, 292] on common-icon at bounding box center [1051, 291] width 24 height 24
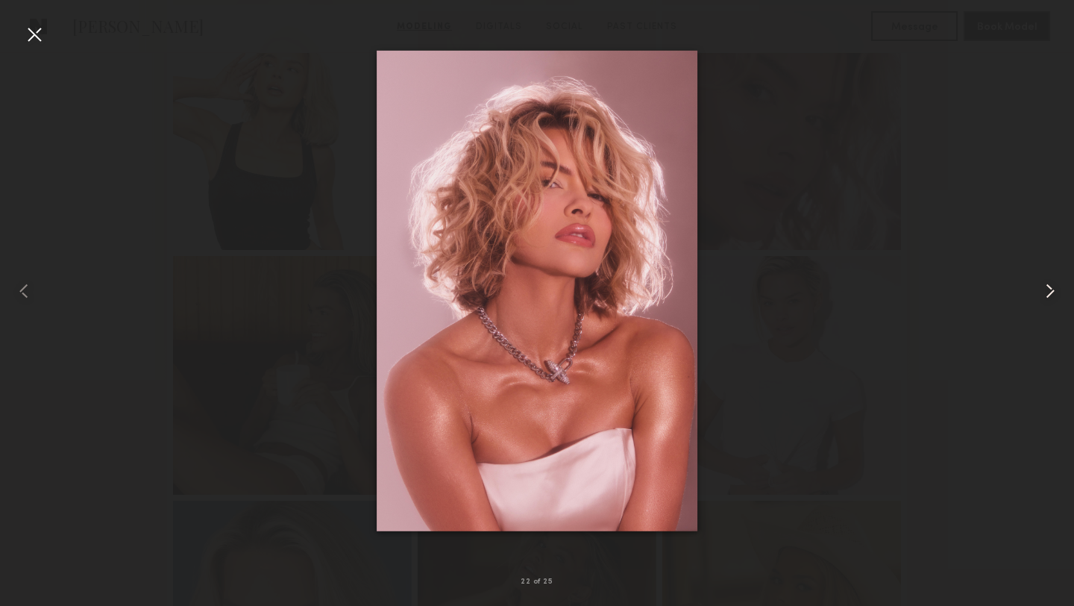
click at [1054, 292] on common-icon at bounding box center [1051, 291] width 24 height 24
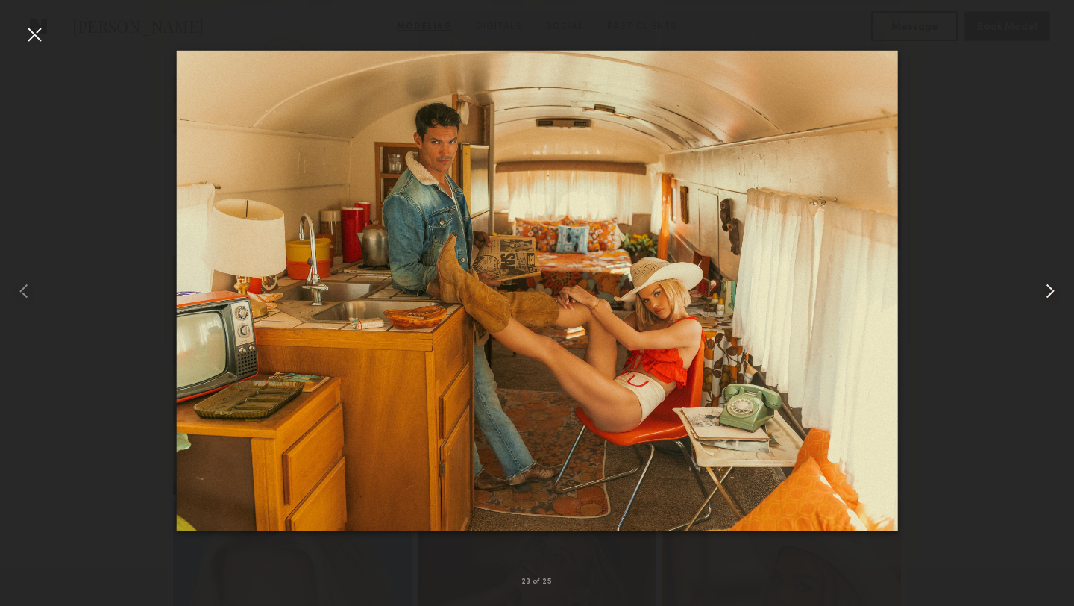
click at [1054, 292] on common-icon at bounding box center [1051, 291] width 24 height 24
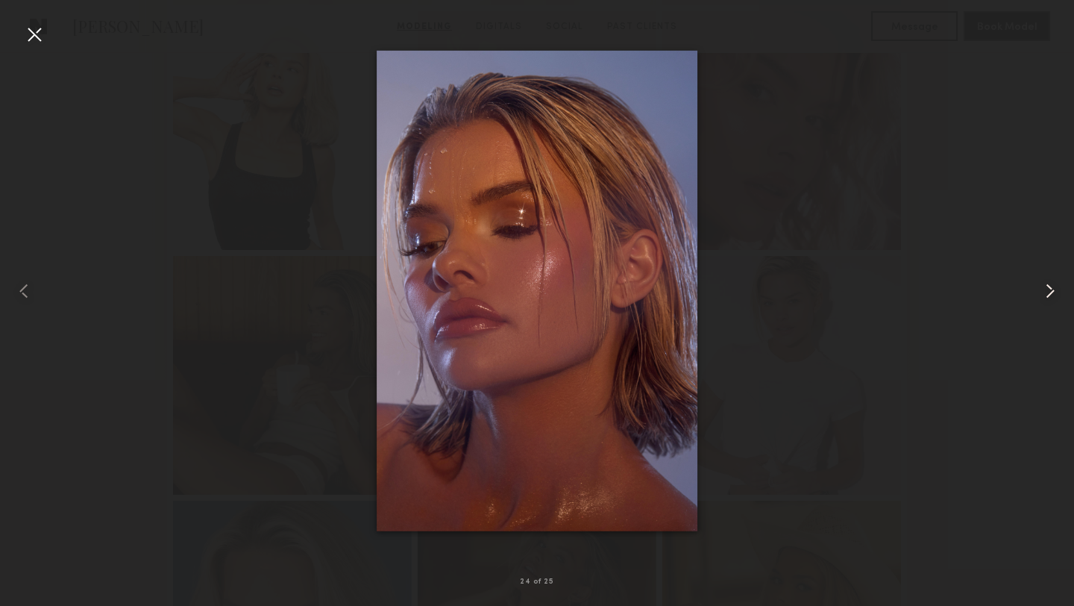
click at [1054, 292] on common-icon at bounding box center [1051, 291] width 24 height 24
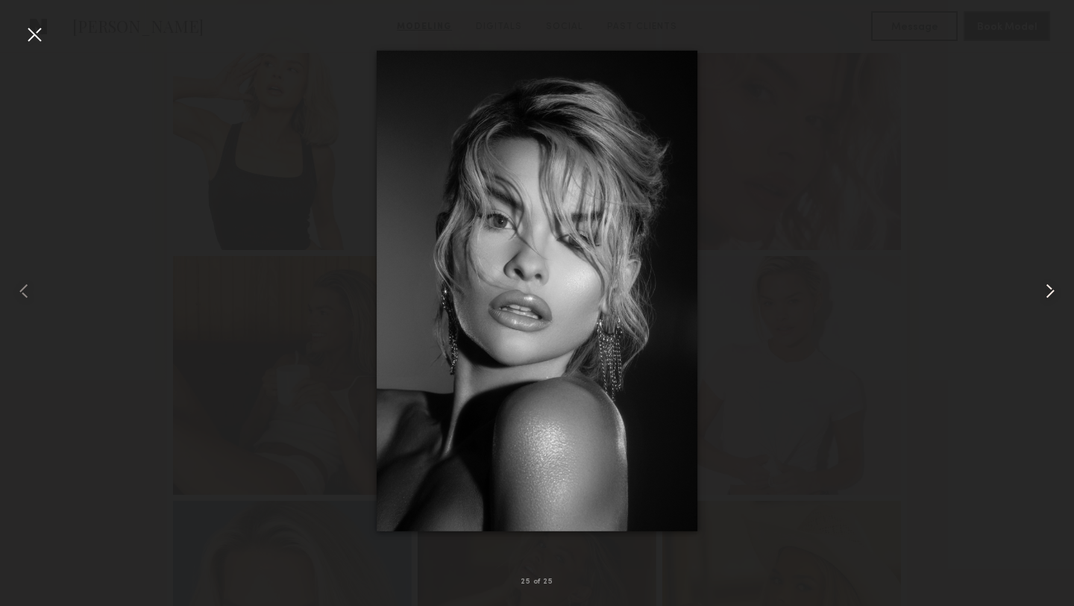
click at [1054, 292] on common-icon at bounding box center [1051, 291] width 24 height 24
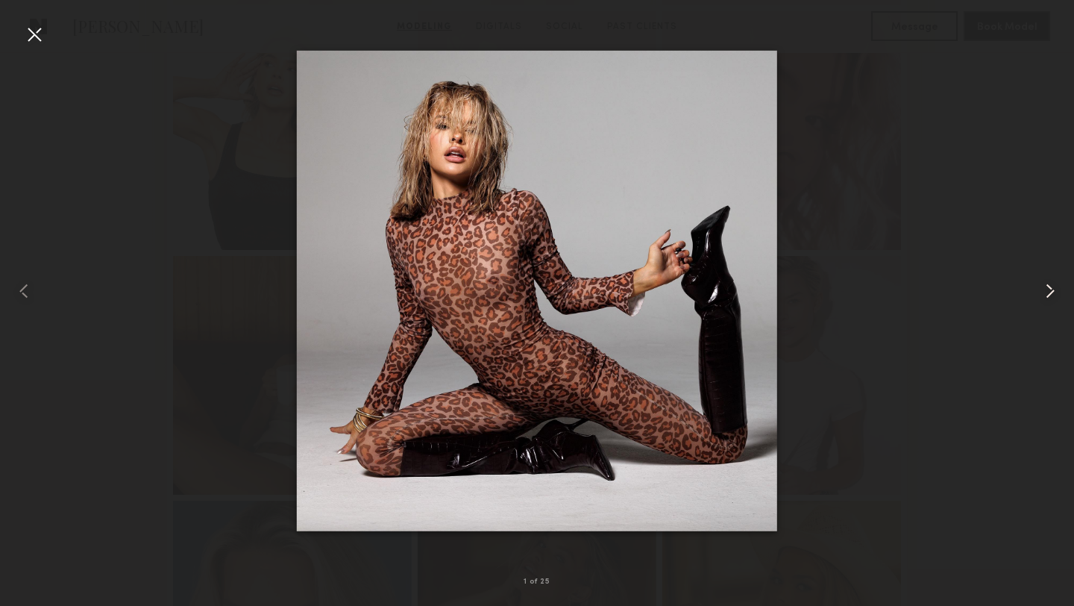
click at [1054, 292] on common-icon at bounding box center [1051, 291] width 24 height 24
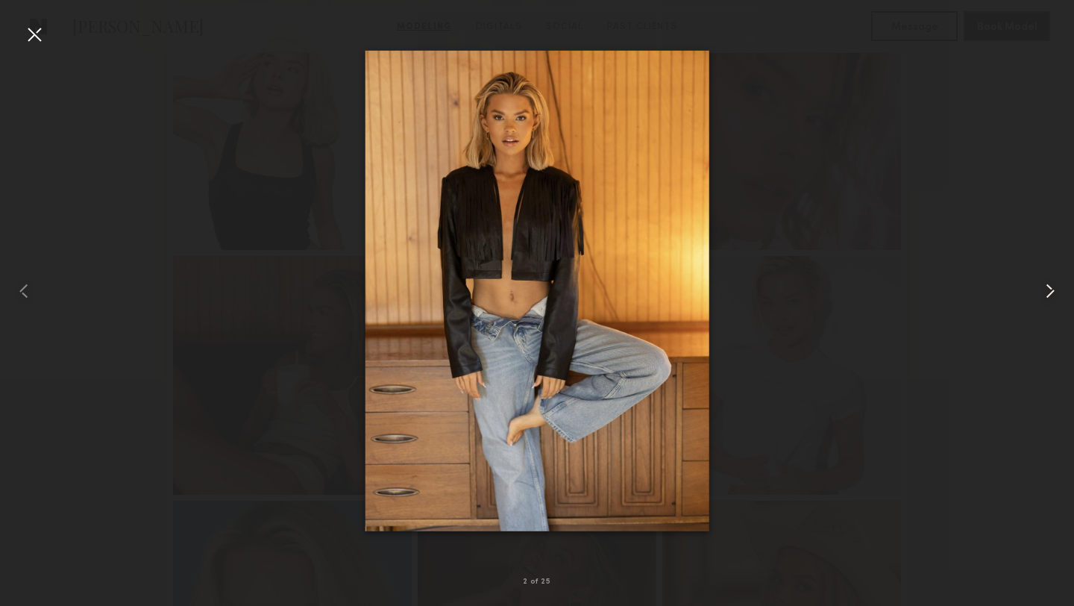
click at [1054, 292] on common-icon at bounding box center [1051, 291] width 24 height 24
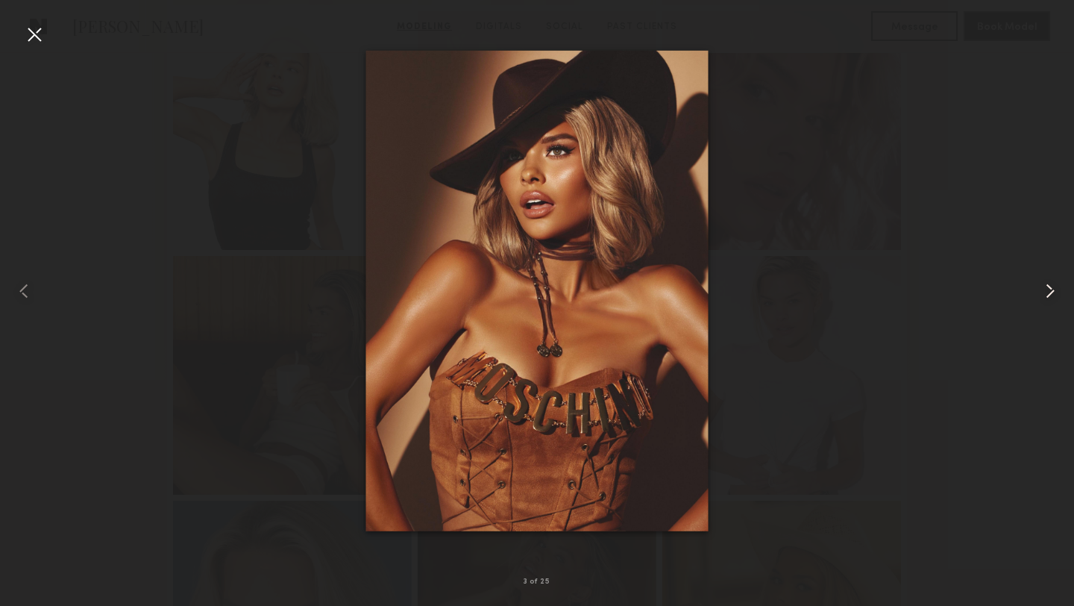
click at [1054, 292] on common-icon at bounding box center [1051, 291] width 24 height 24
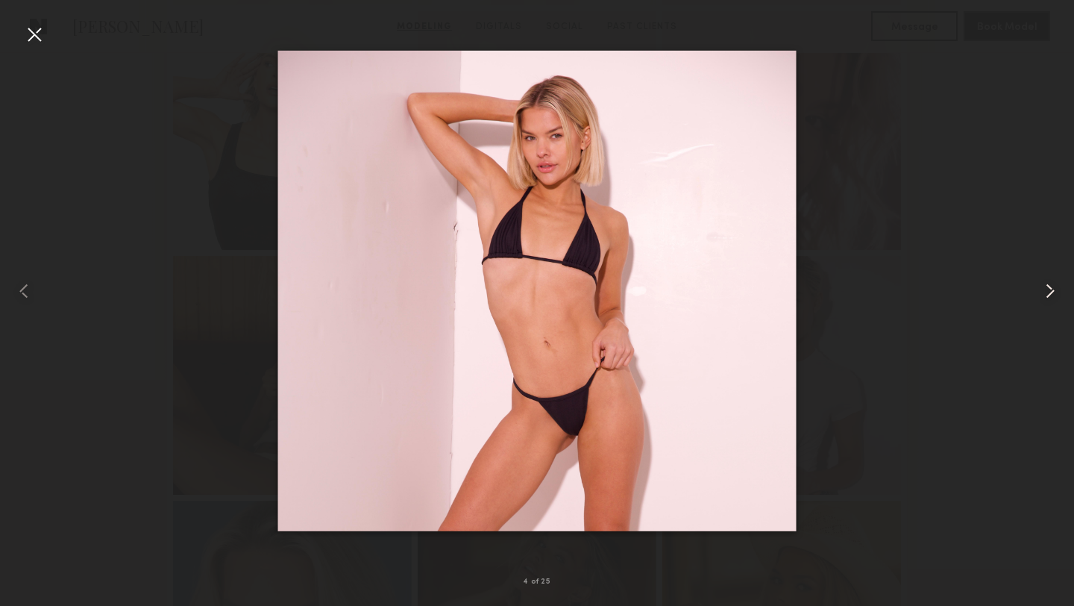
click at [1054, 292] on common-icon at bounding box center [1051, 291] width 24 height 24
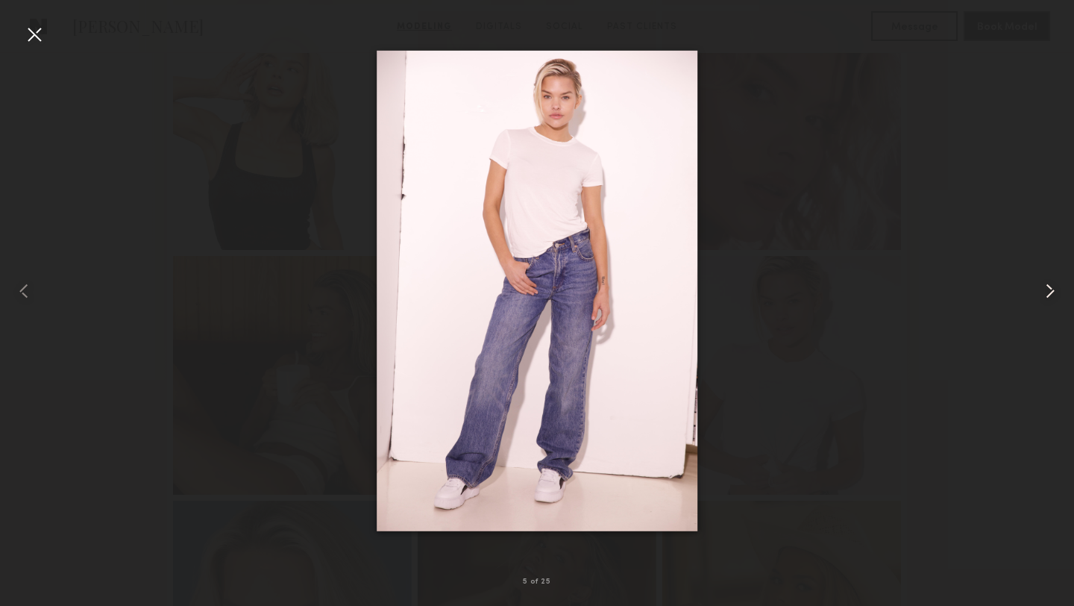
click at [1054, 292] on common-icon at bounding box center [1051, 291] width 24 height 24
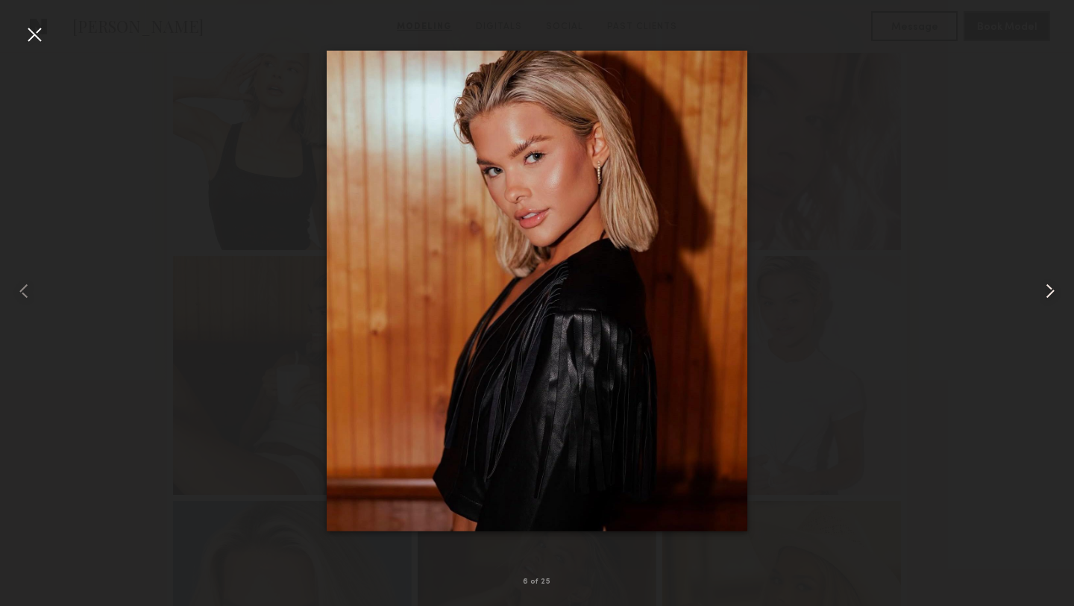
click at [1054, 292] on common-icon at bounding box center [1051, 291] width 24 height 24
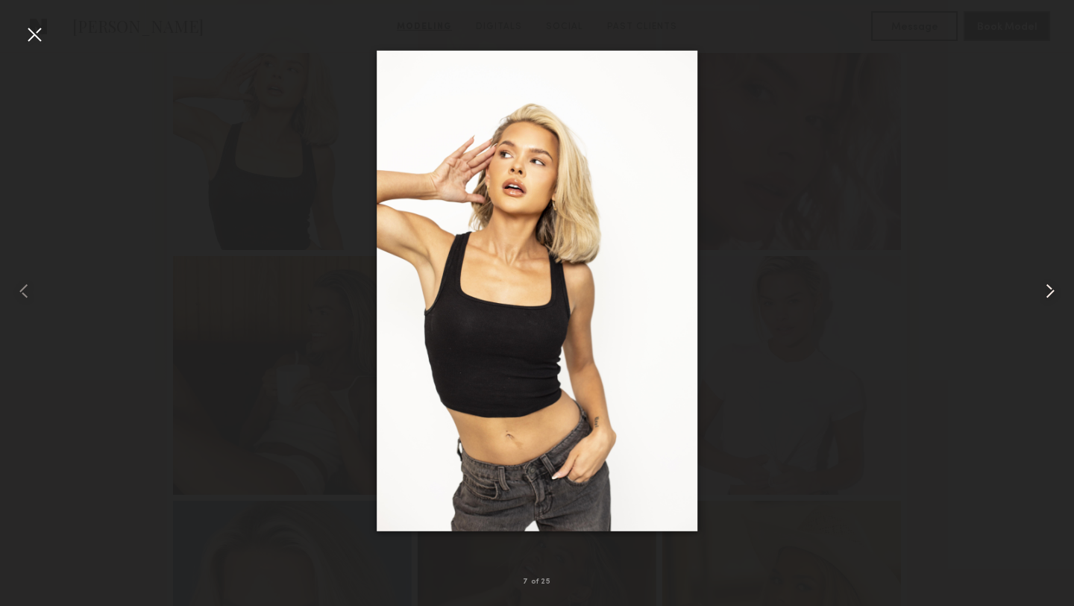
click at [1053, 292] on common-icon at bounding box center [1051, 291] width 24 height 24
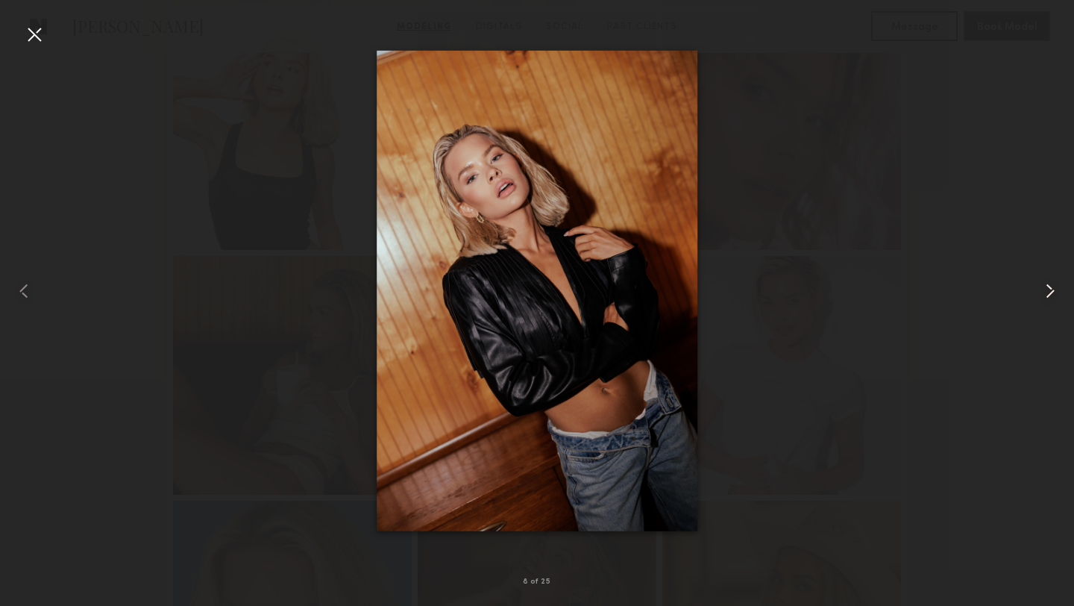
click at [1053, 292] on common-icon at bounding box center [1051, 291] width 24 height 24
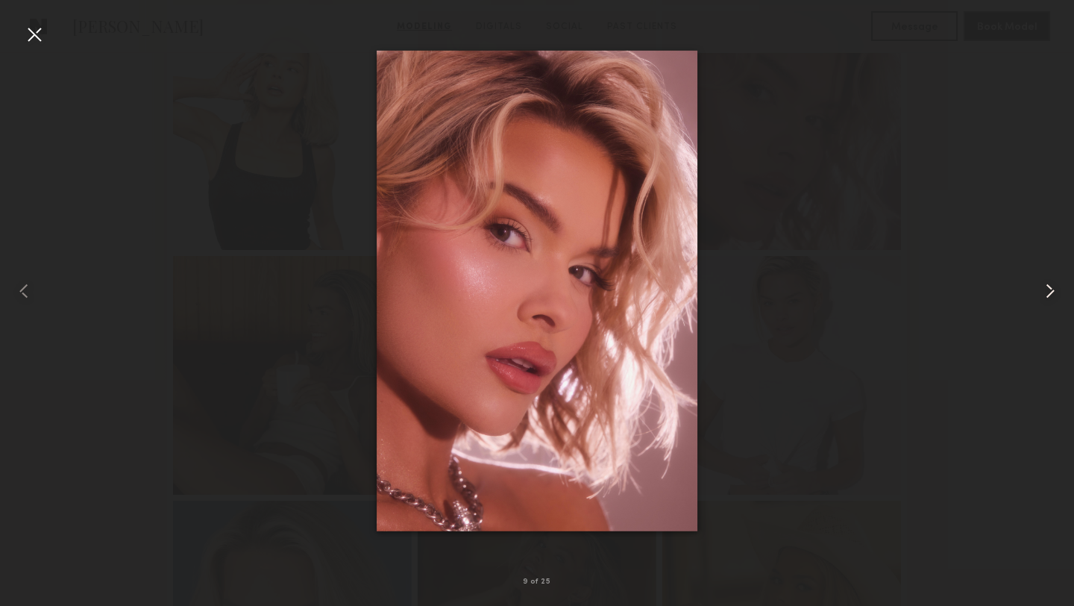
click at [1053, 292] on common-icon at bounding box center [1051, 291] width 24 height 24
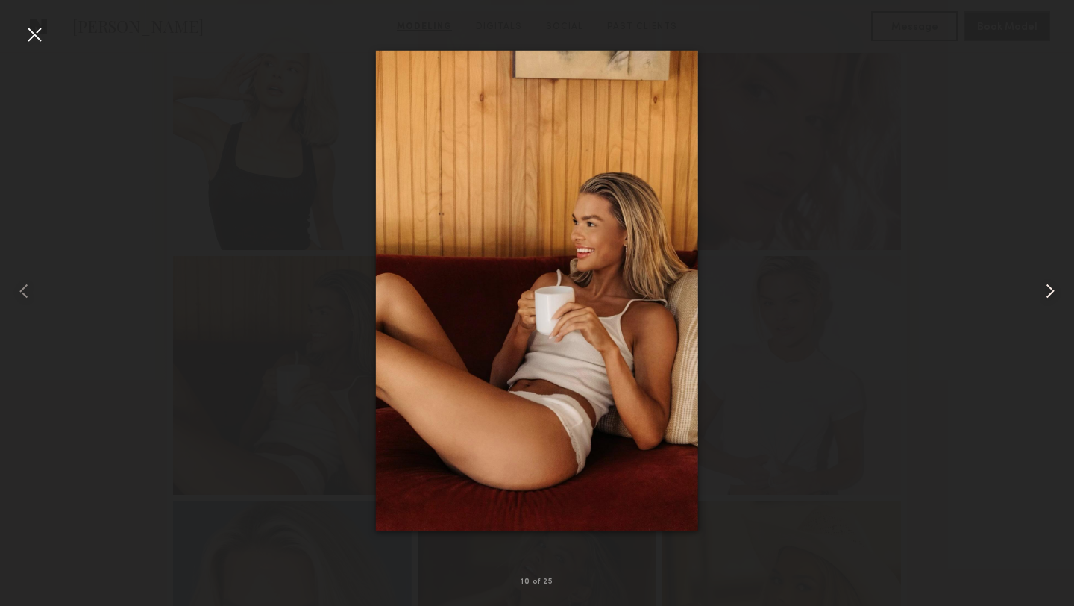
click at [1053, 292] on common-icon at bounding box center [1051, 291] width 24 height 24
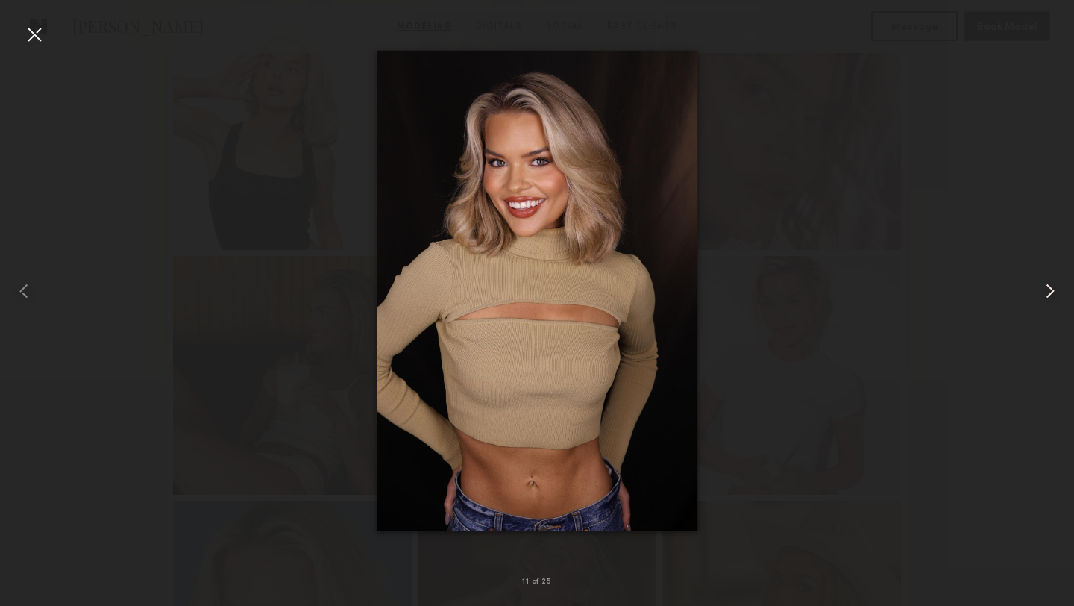
click at [1053, 292] on common-icon at bounding box center [1051, 291] width 24 height 24
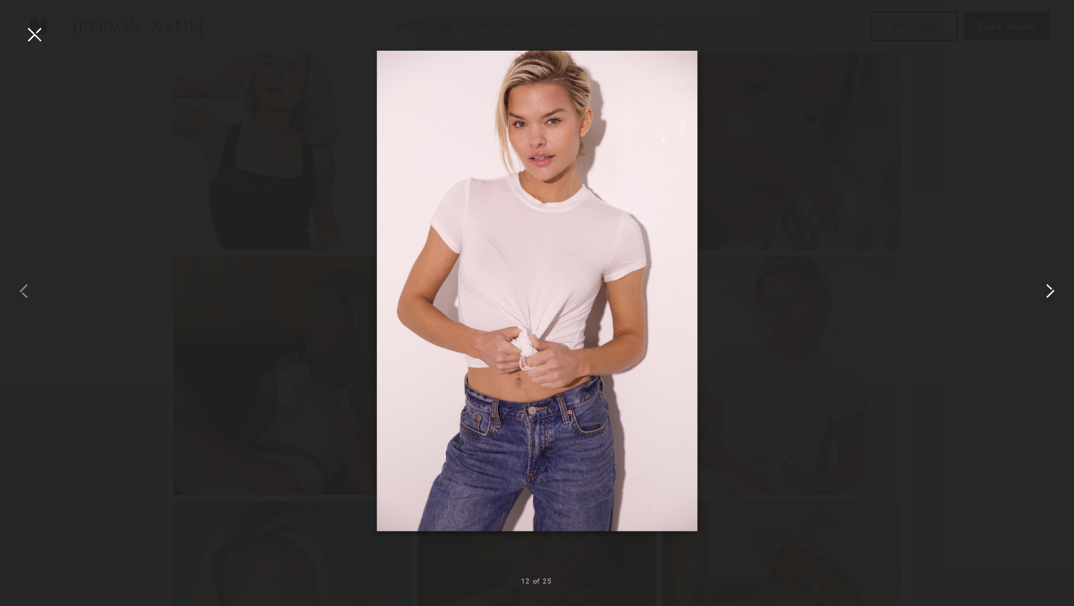
click at [1053, 292] on common-icon at bounding box center [1051, 291] width 24 height 24
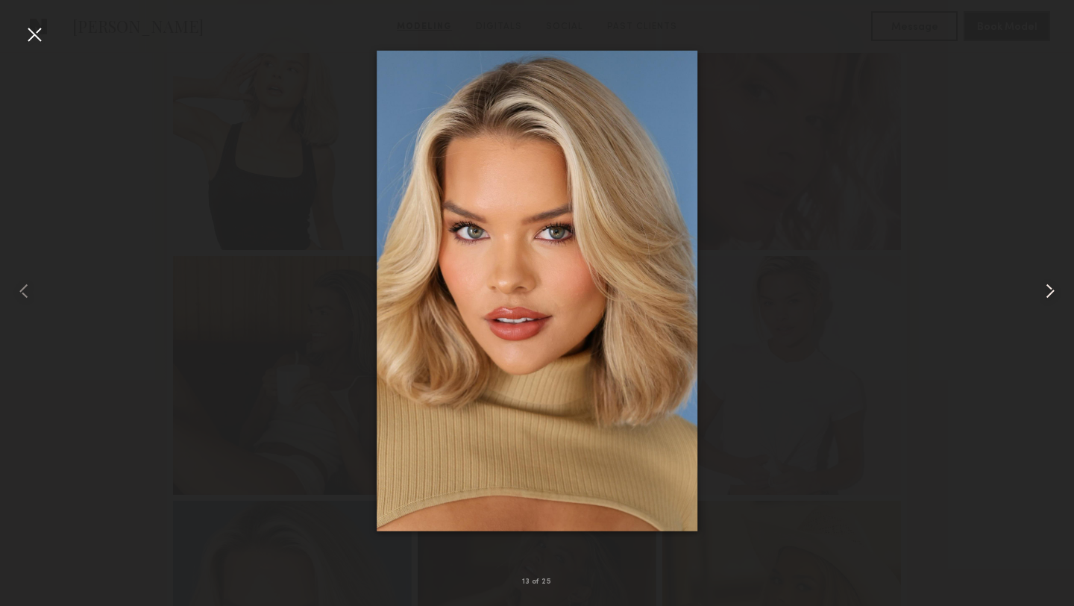
click at [1053, 292] on common-icon at bounding box center [1051, 291] width 24 height 24
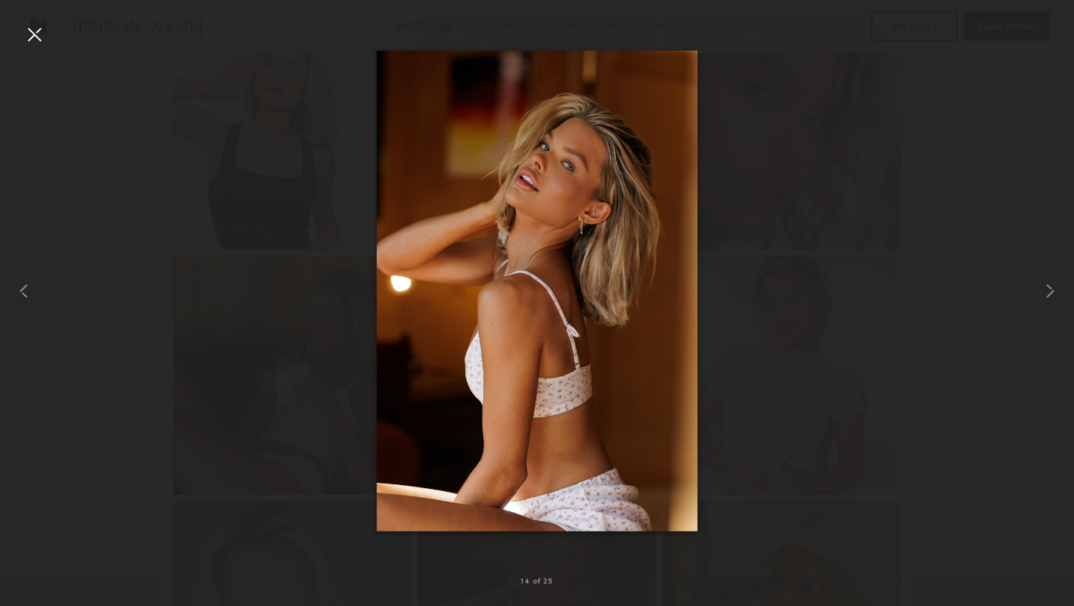
click at [1016, 192] on div at bounding box center [537, 291] width 1074 height 534
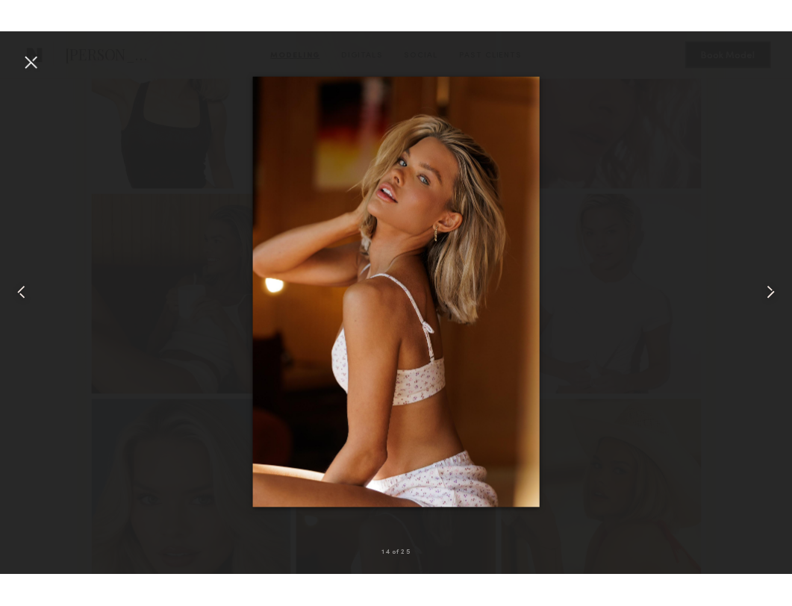
scroll to position [918, 0]
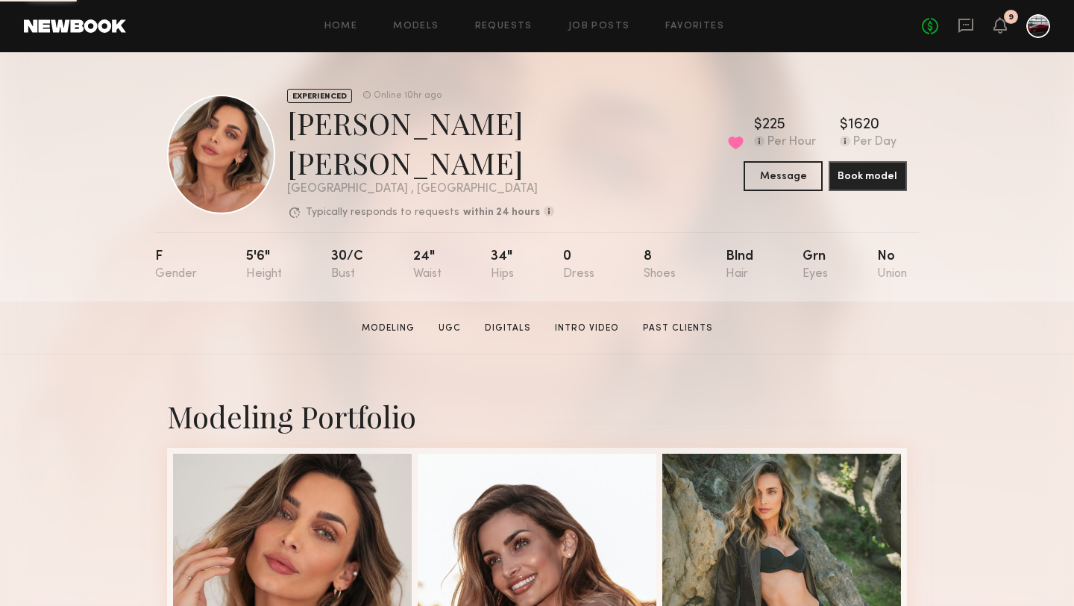
scroll to position [281, 0]
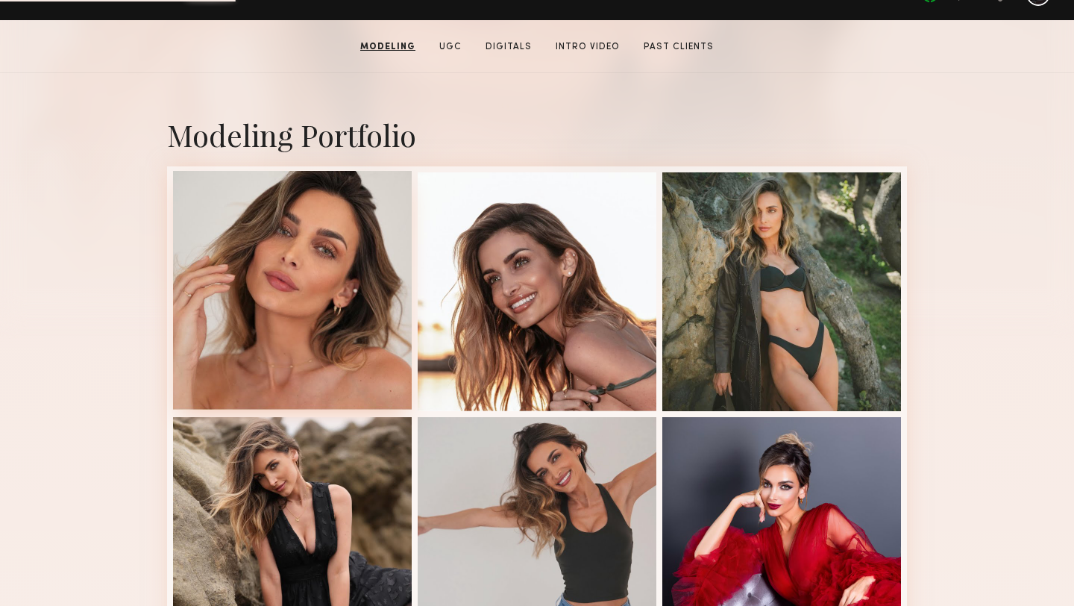
click at [340, 254] on div at bounding box center [292, 290] width 239 height 239
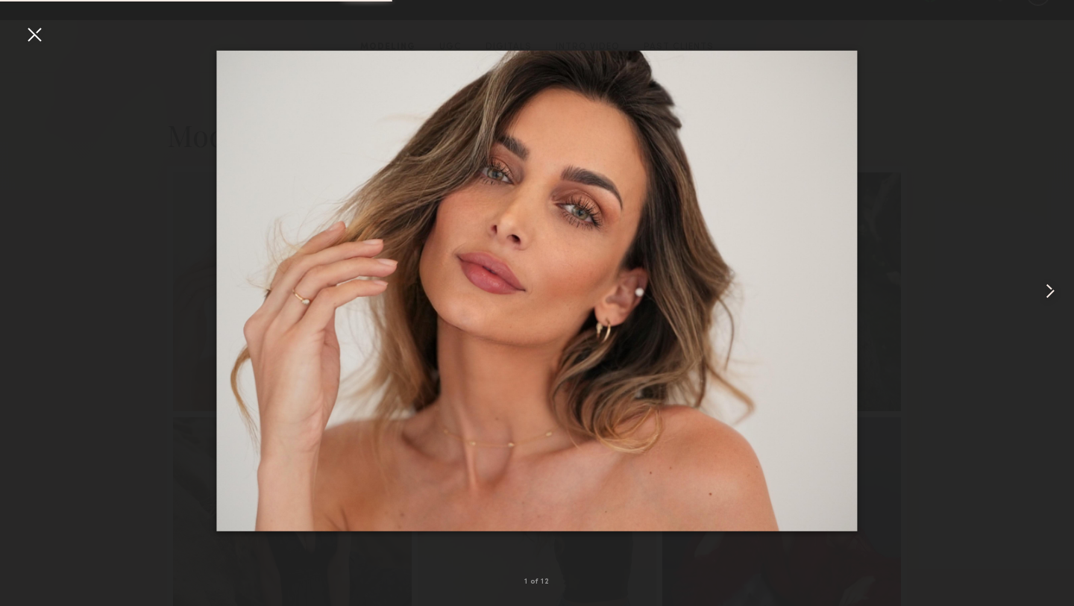
click at [1047, 284] on common-icon at bounding box center [1051, 291] width 24 height 24
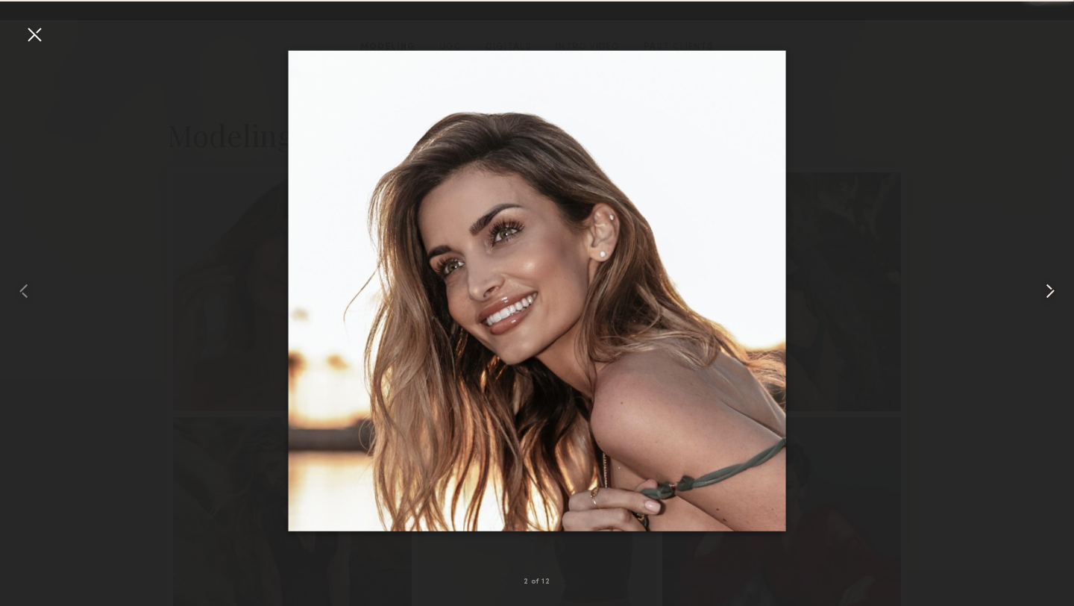
click at [1047, 284] on common-icon at bounding box center [1051, 291] width 24 height 24
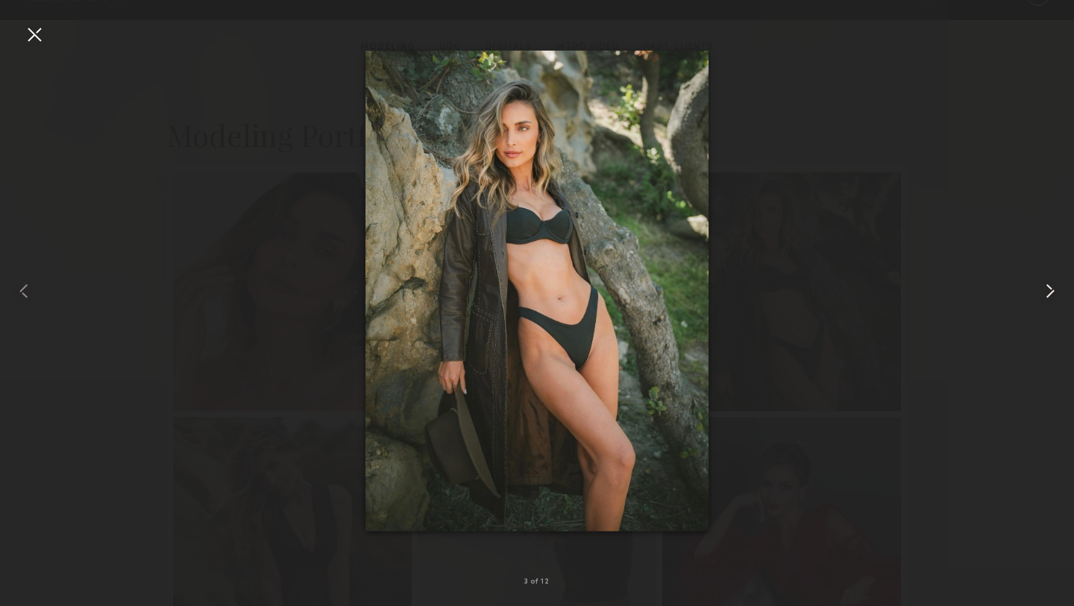
click at [1047, 284] on common-icon at bounding box center [1051, 291] width 24 height 24
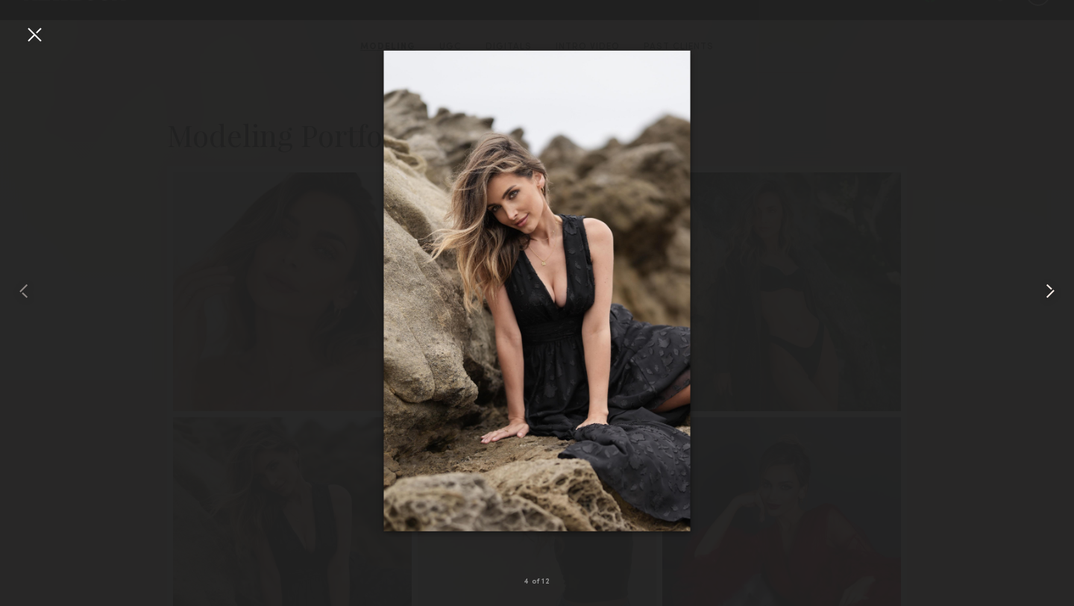
click at [1047, 284] on common-icon at bounding box center [1051, 291] width 24 height 24
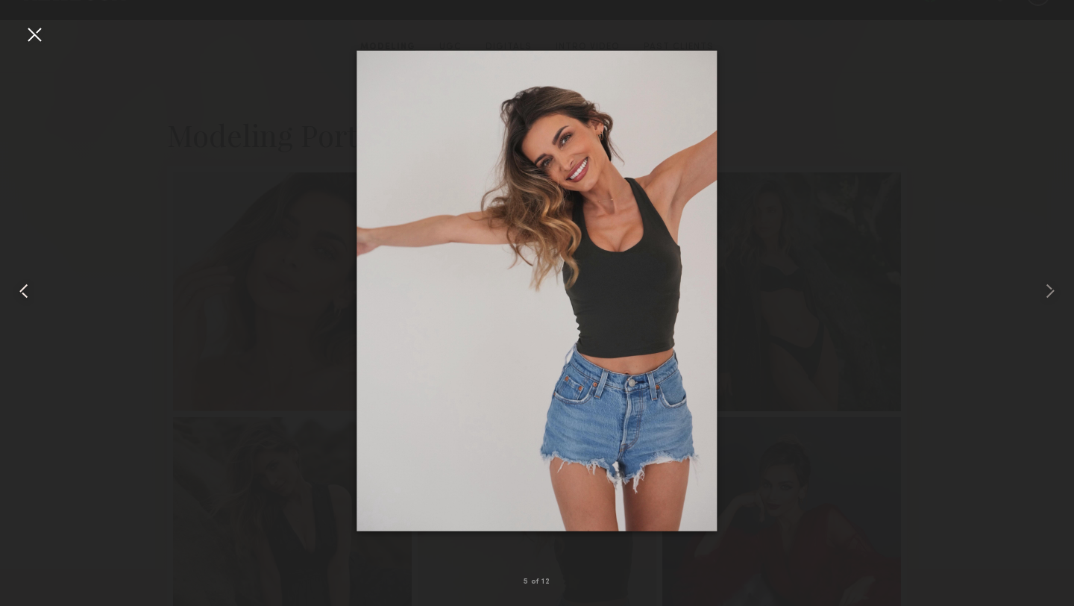
click at [33, 289] on common-icon at bounding box center [24, 291] width 24 height 24
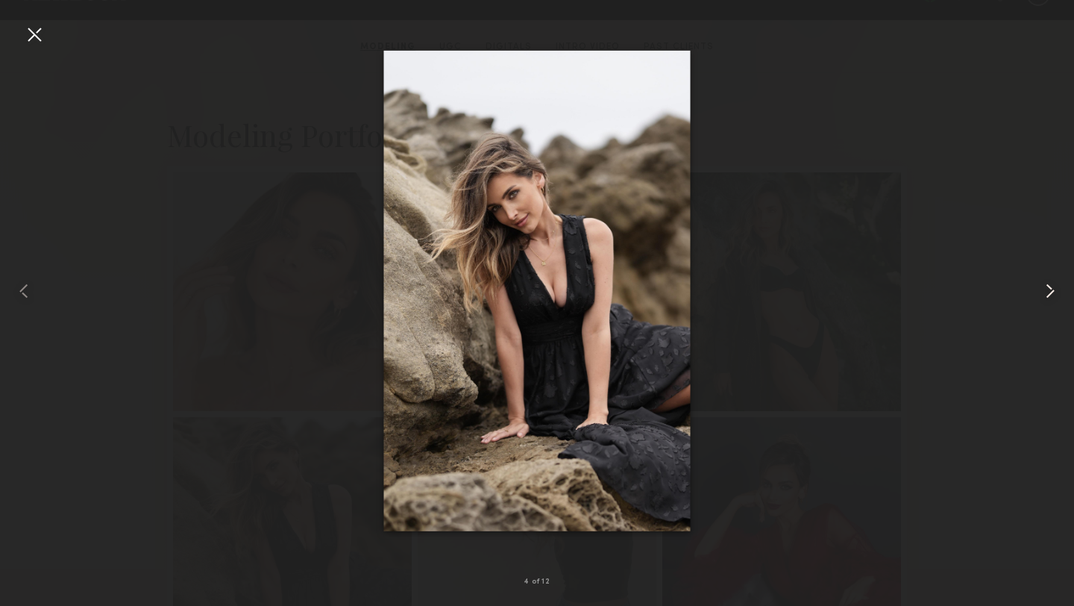
click at [1059, 289] on common-icon at bounding box center [1051, 291] width 24 height 24
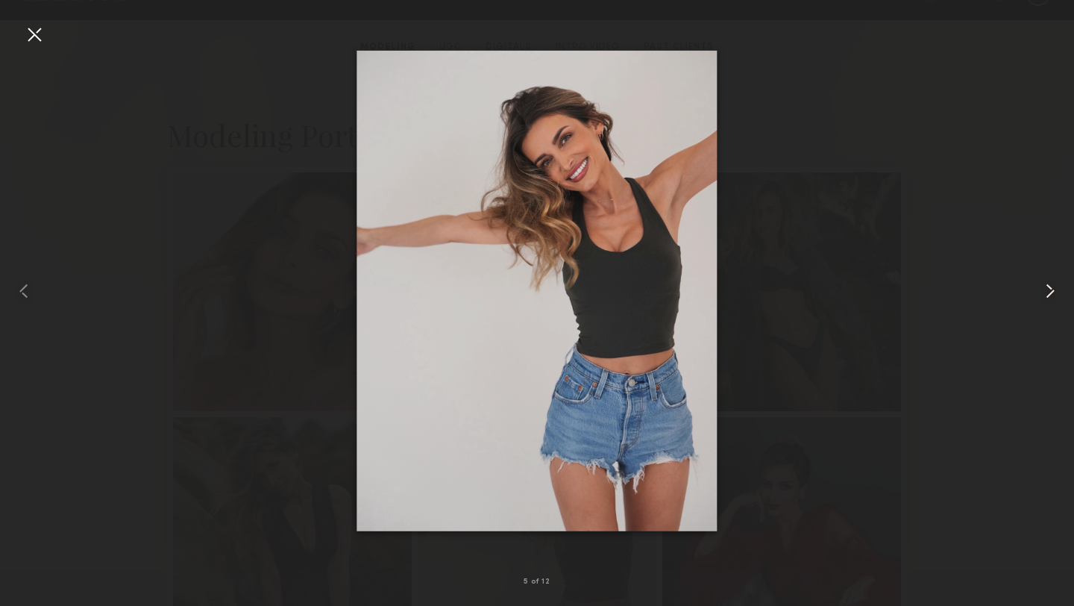
click at [1059, 289] on common-icon at bounding box center [1051, 291] width 24 height 24
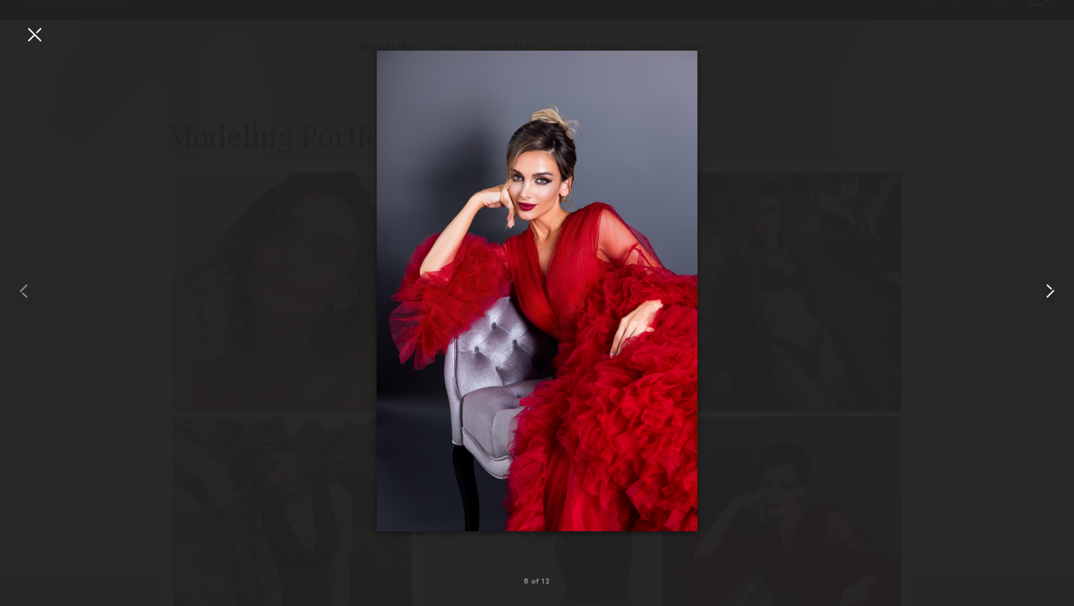
click at [1059, 289] on common-icon at bounding box center [1051, 291] width 24 height 24
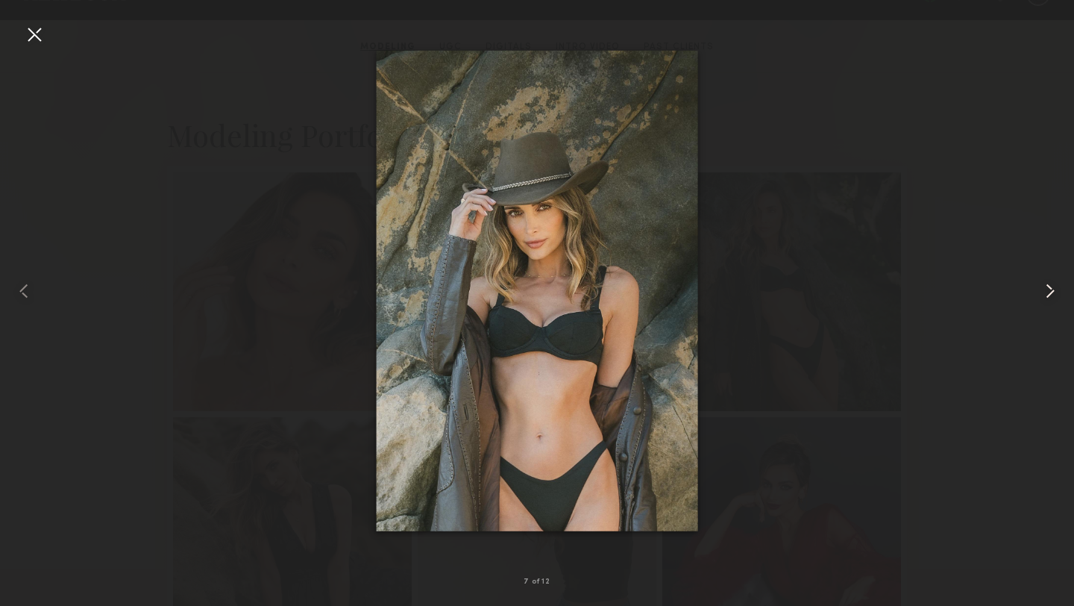
click at [1059, 289] on common-icon at bounding box center [1051, 291] width 24 height 24
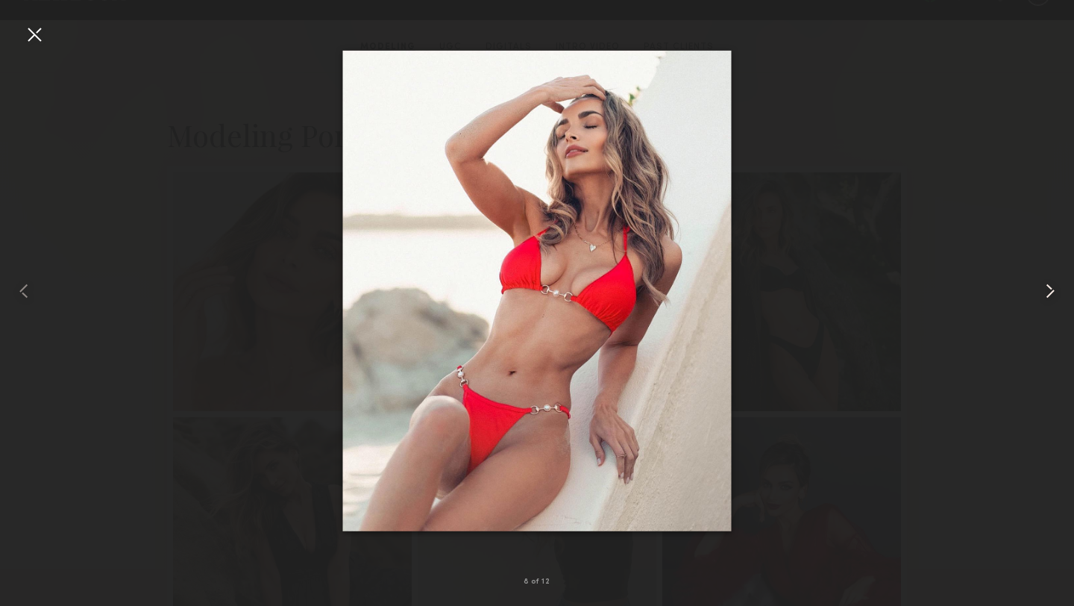
click at [1059, 289] on common-icon at bounding box center [1051, 291] width 24 height 24
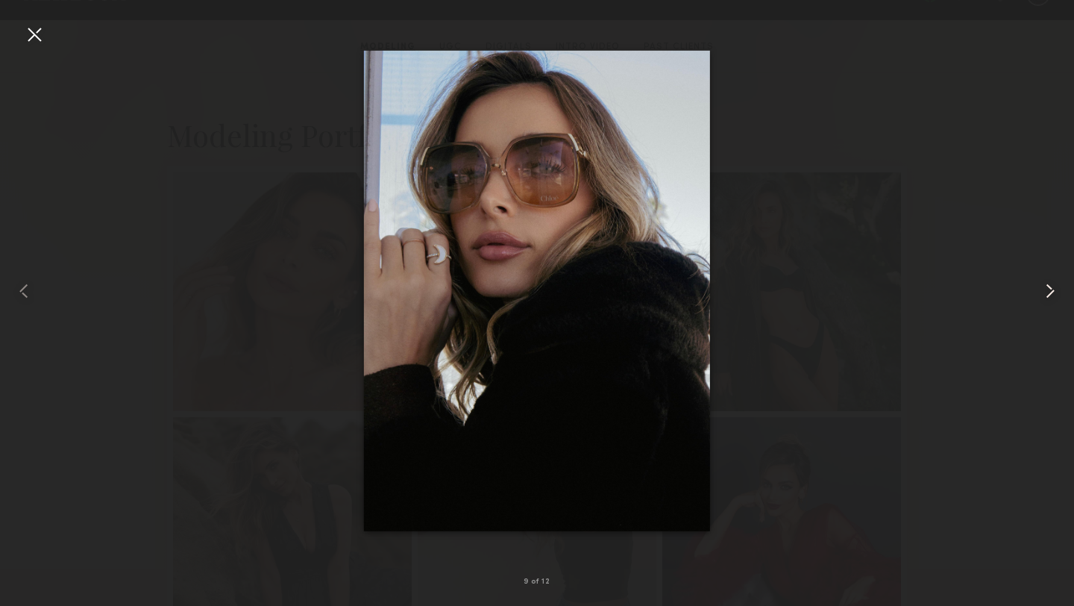
click at [1059, 289] on common-icon at bounding box center [1051, 291] width 24 height 24
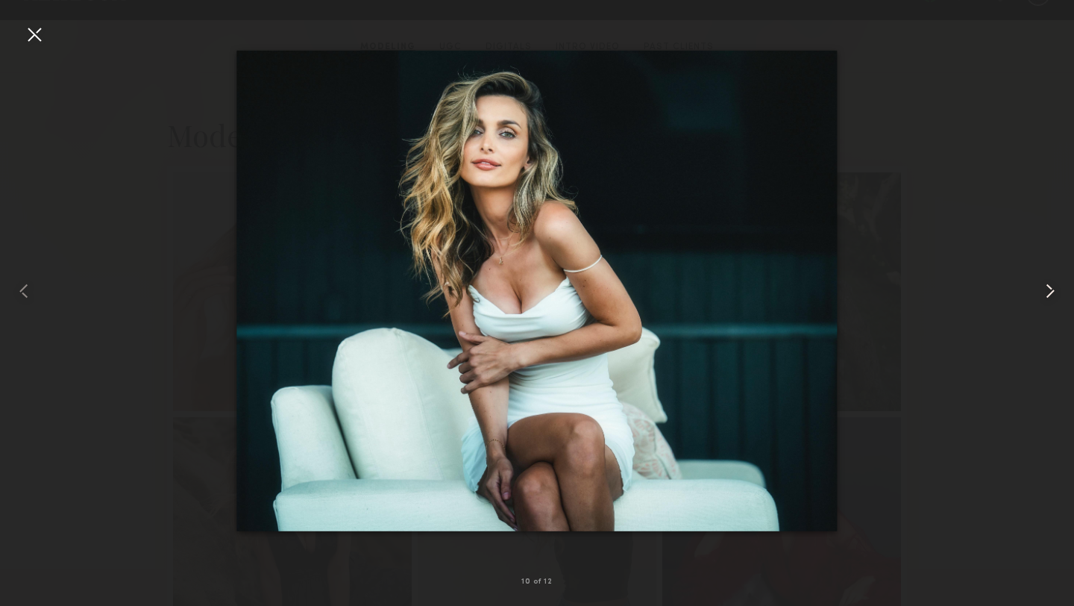
click at [1059, 289] on common-icon at bounding box center [1051, 291] width 24 height 24
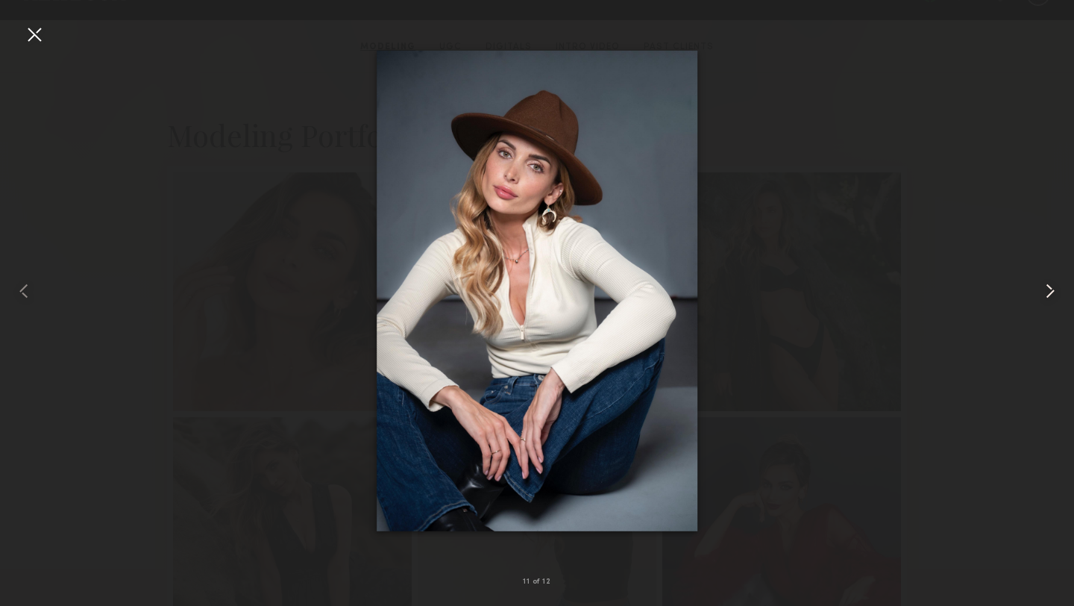
click at [1059, 289] on common-icon at bounding box center [1051, 291] width 24 height 24
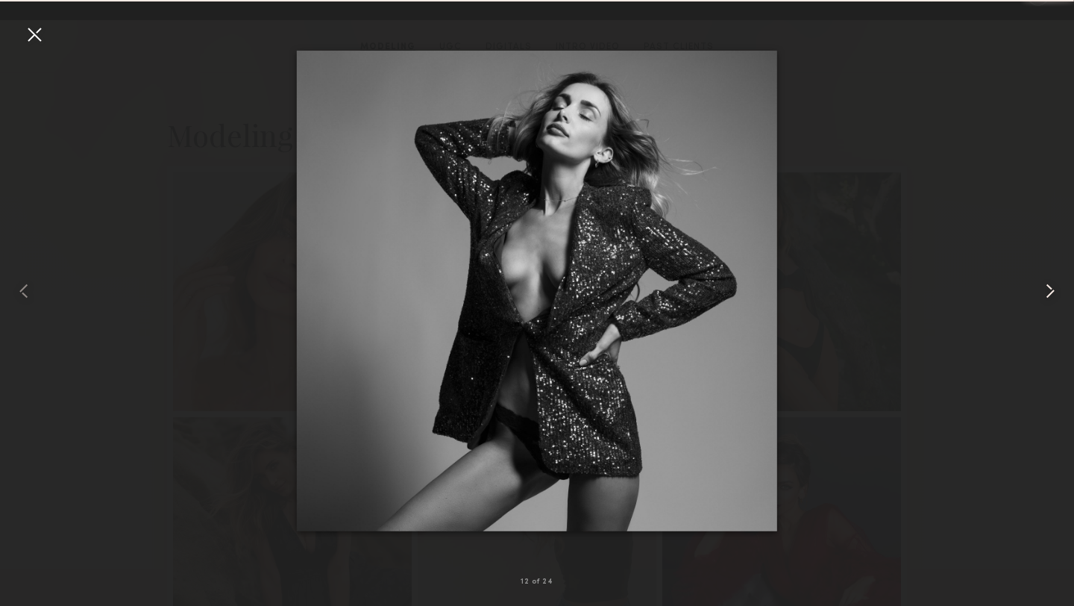
click at [1059, 289] on common-icon at bounding box center [1051, 291] width 24 height 24
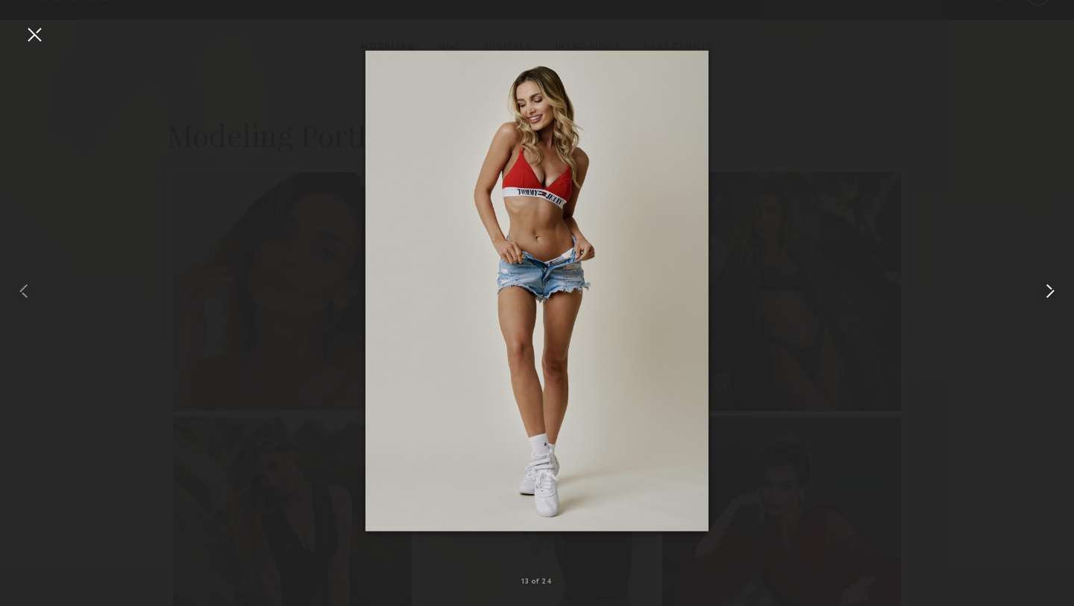
click at [1059, 289] on common-icon at bounding box center [1051, 291] width 24 height 24
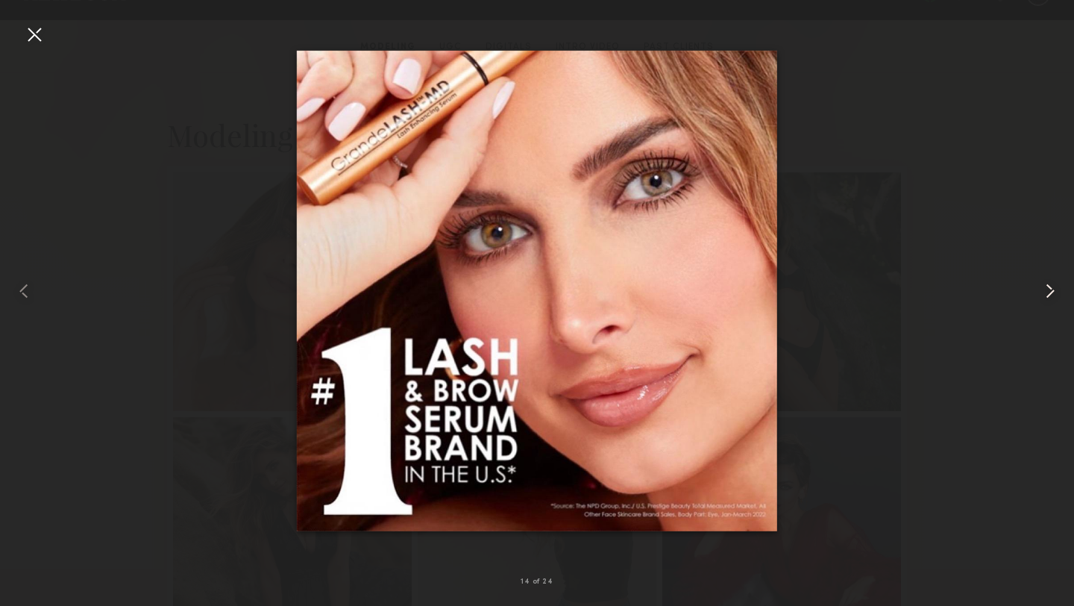
click at [1059, 289] on common-icon at bounding box center [1051, 291] width 24 height 24
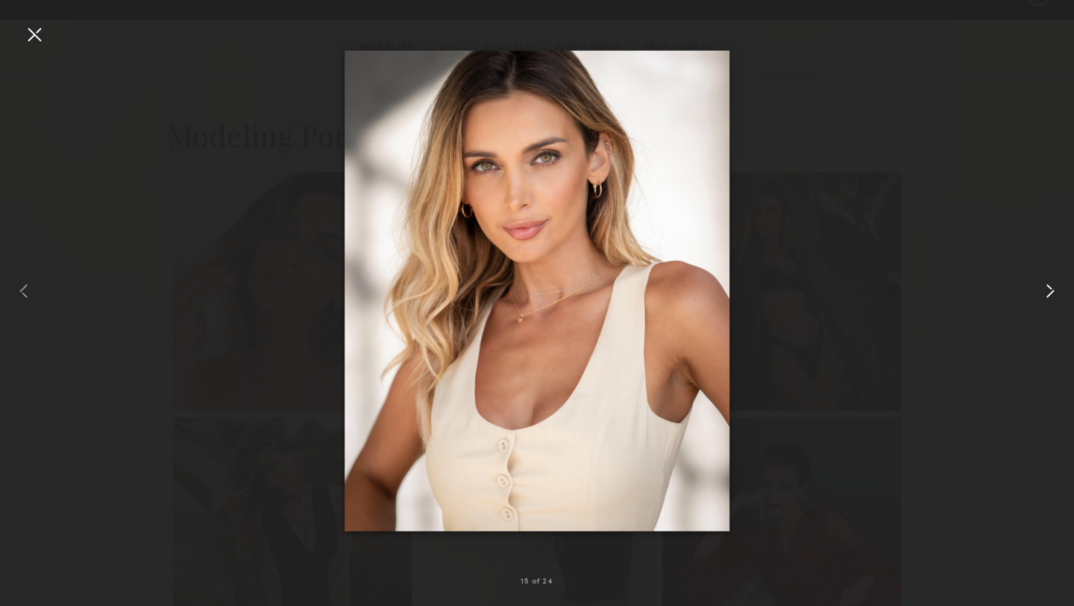
click at [1059, 289] on common-icon at bounding box center [1051, 291] width 24 height 24
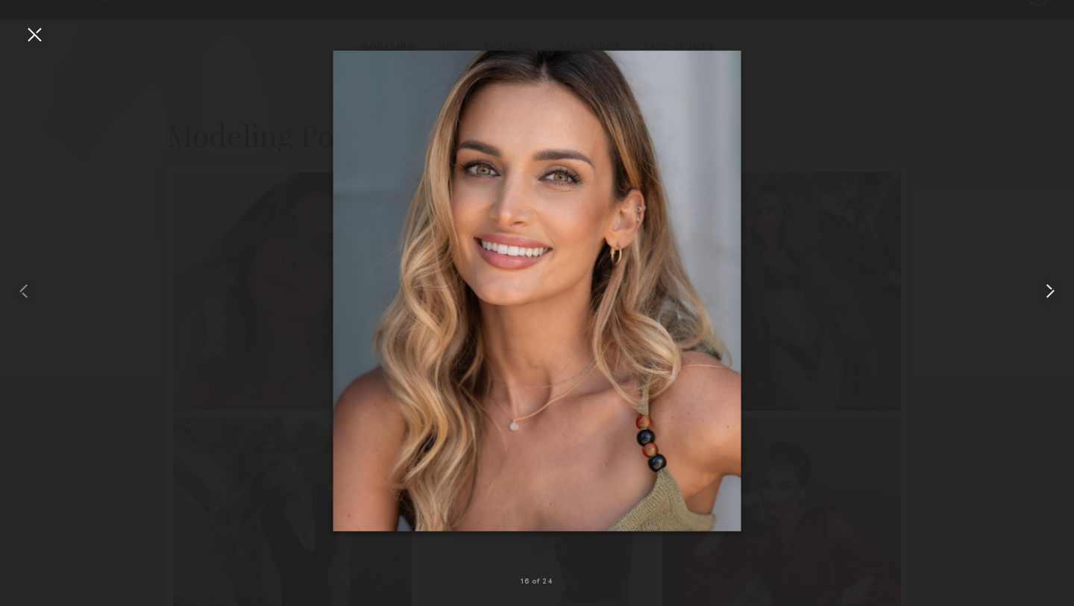
click at [1051, 292] on common-icon at bounding box center [1051, 291] width 24 height 24
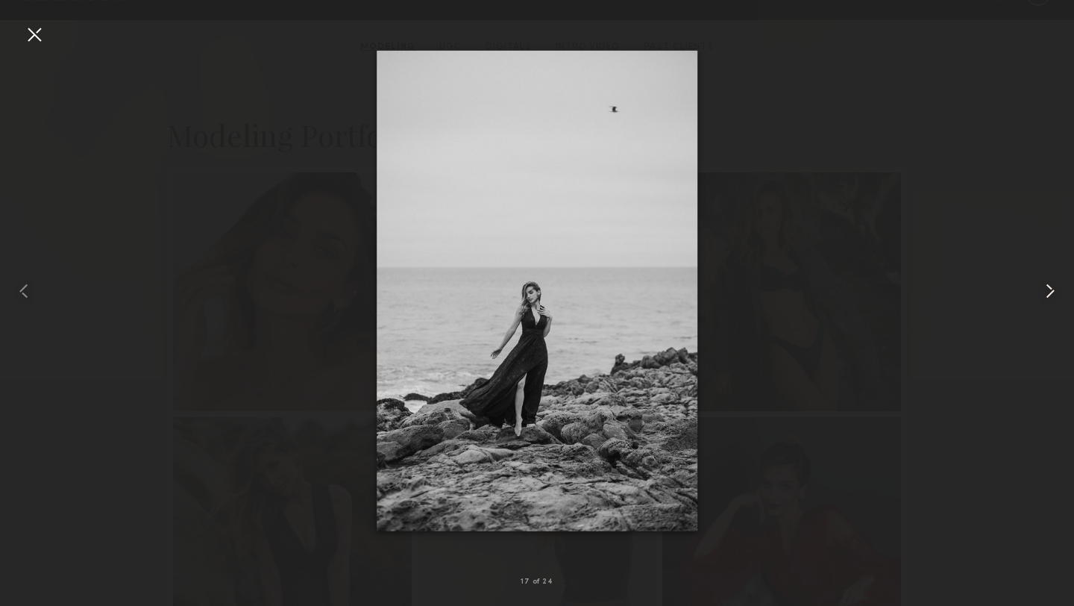
click at [1051, 292] on common-icon at bounding box center [1051, 291] width 24 height 24
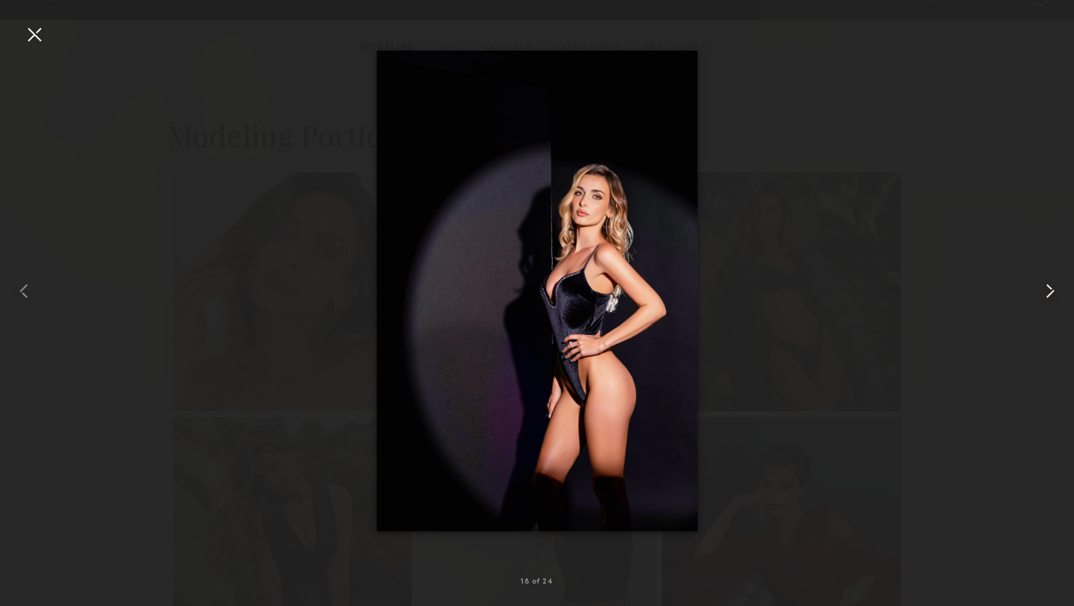
click at [1051, 292] on common-icon at bounding box center [1051, 291] width 24 height 24
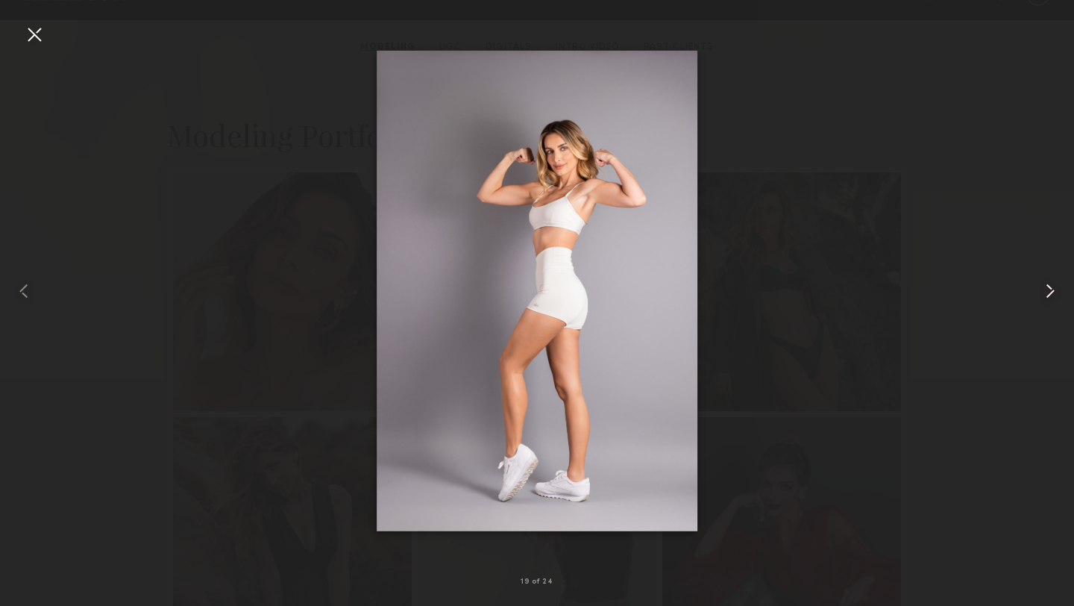
click at [1051, 292] on common-icon at bounding box center [1051, 291] width 24 height 24
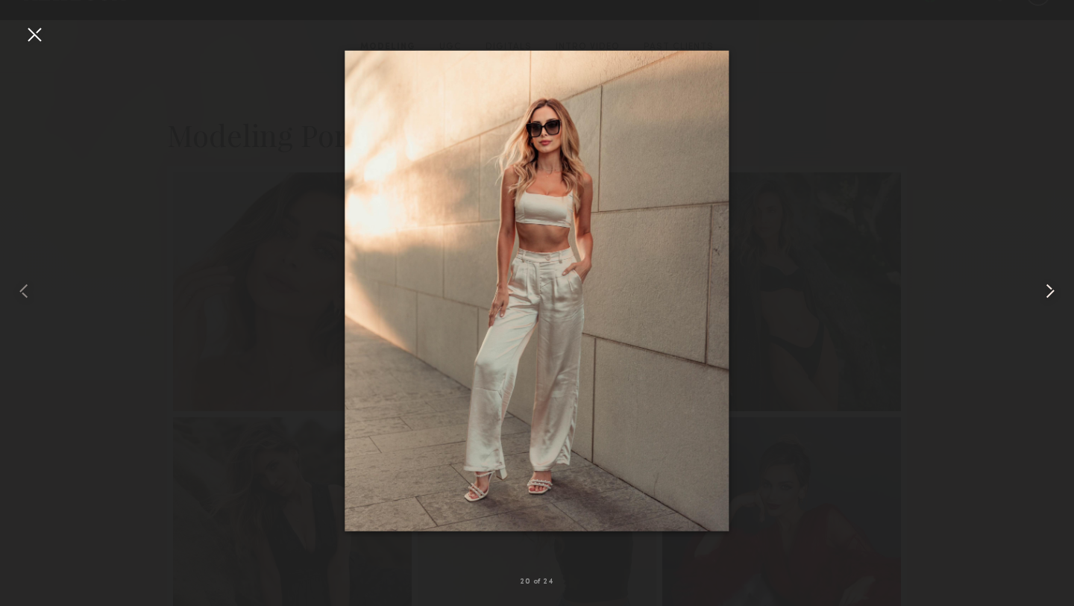
click at [1051, 292] on common-icon at bounding box center [1051, 291] width 24 height 24
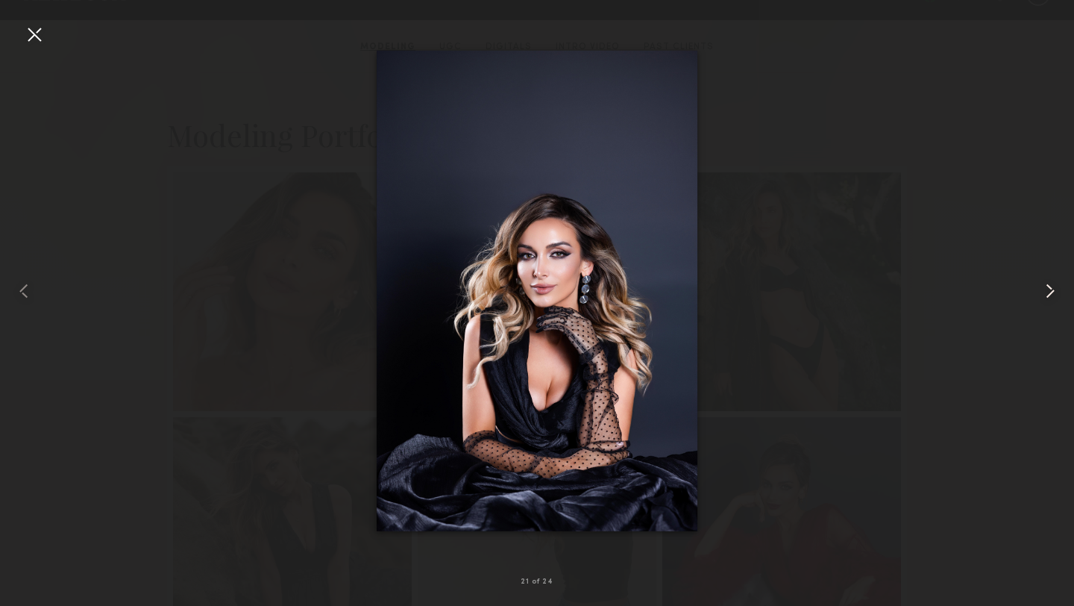
click at [1051, 292] on common-icon at bounding box center [1051, 291] width 24 height 24
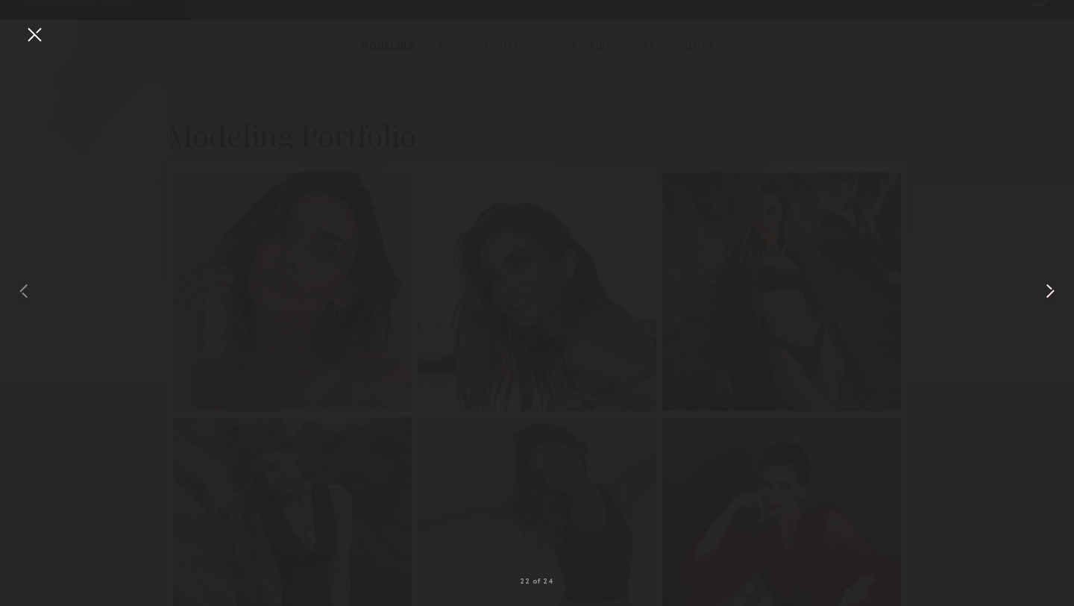
click at [1051, 292] on common-icon at bounding box center [1051, 291] width 24 height 24
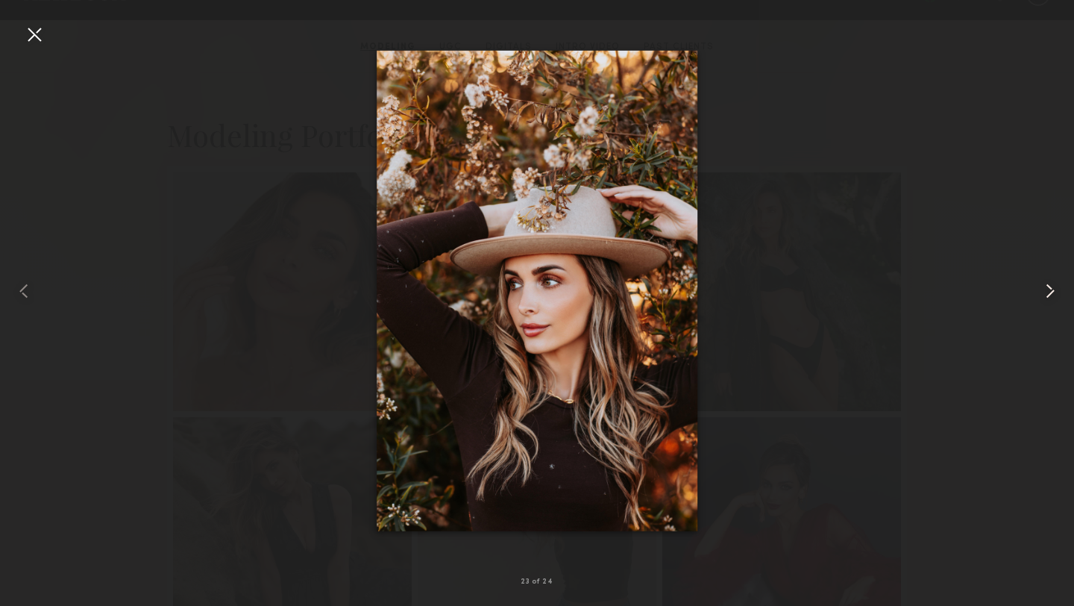
click at [1051, 292] on common-icon at bounding box center [1051, 291] width 24 height 24
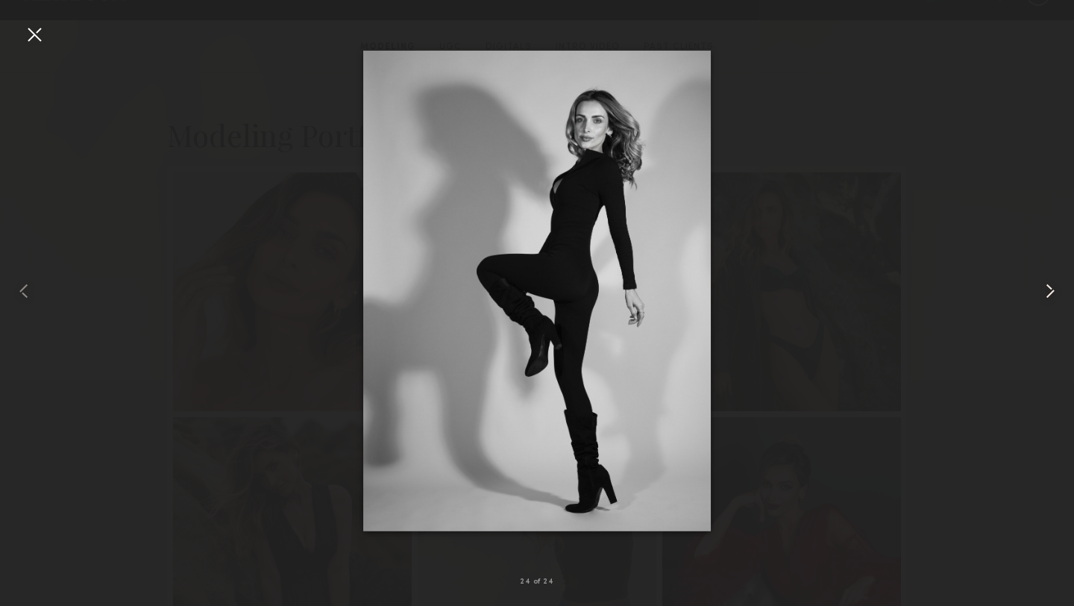
click at [1051, 292] on common-icon at bounding box center [1051, 291] width 24 height 24
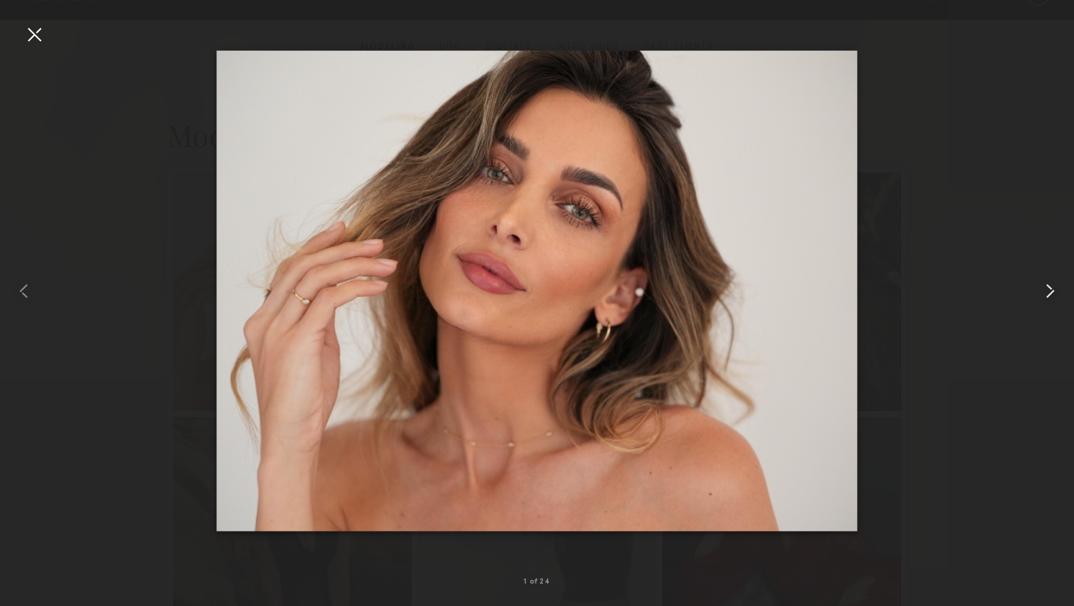
click at [1051, 292] on common-icon at bounding box center [1051, 291] width 24 height 24
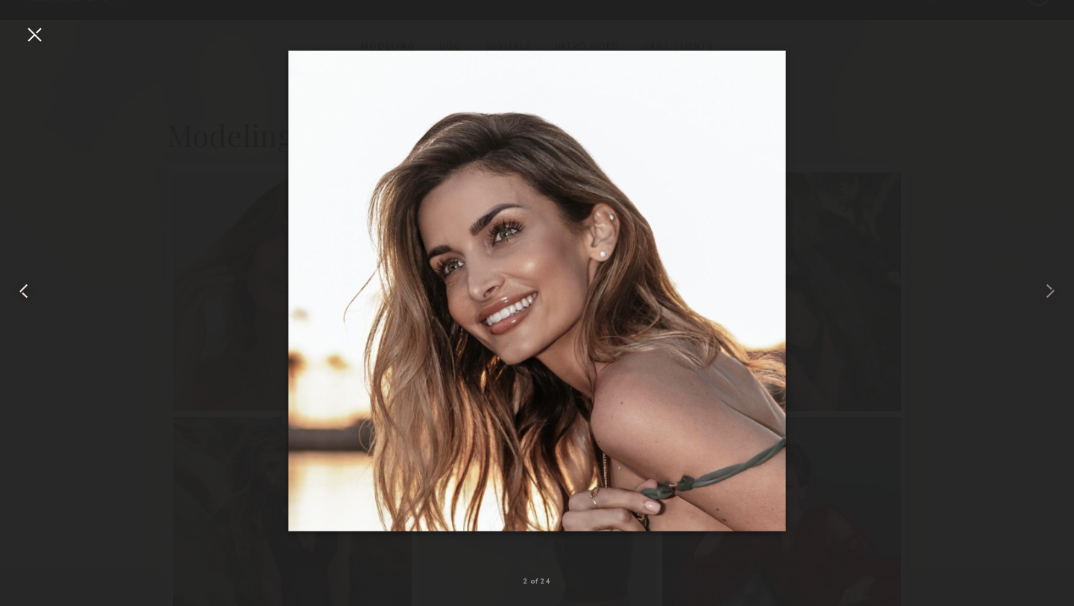
click at [21, 295] on common-icon at bounding box center [24, 291] width 24 height 24
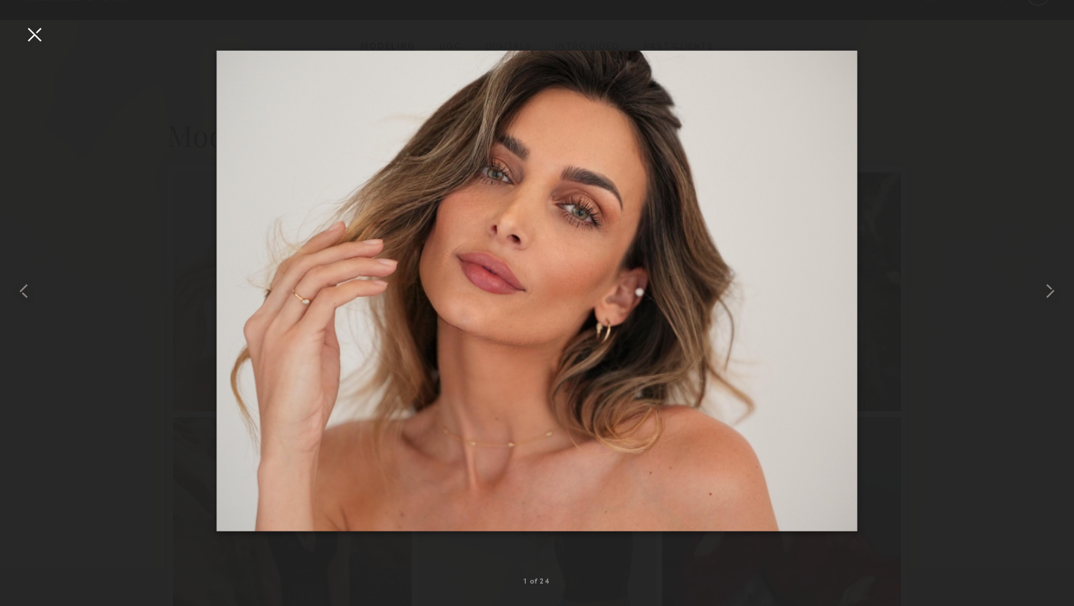
drag, startPoint x: 650, startPoint y: 187, endPoint x: 683, endPoint y: 5, distance: 185.0
click at [0, 0] on nb-gallery-light "1 of 24" at bounding box center [537, 303] width 1074 height 606
